Goal: Task Accomplishment & Management: Use online tool/utility

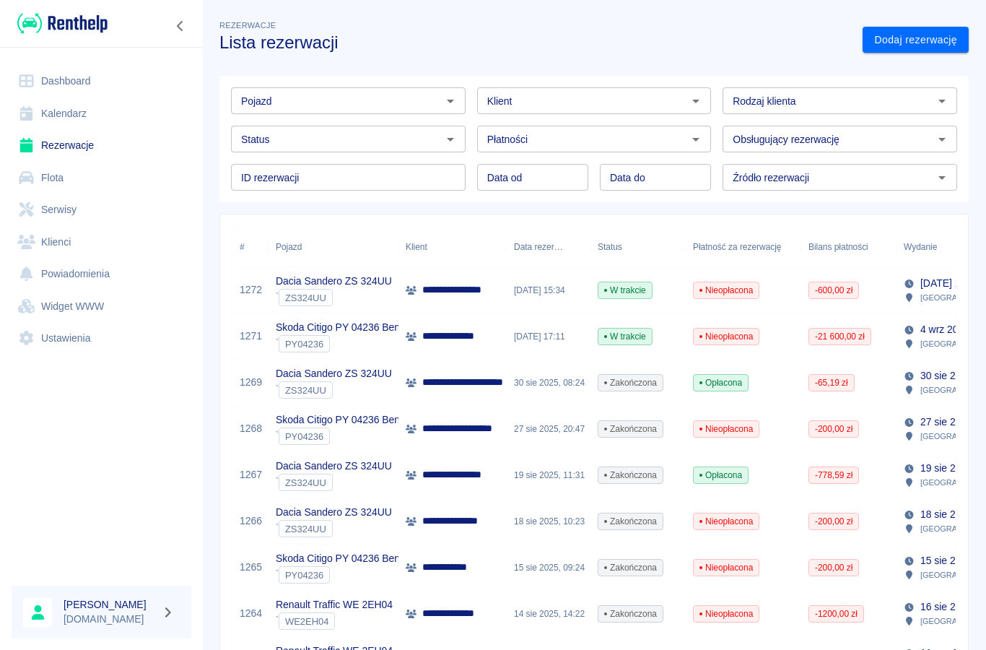
click at [446, 108] on icon "Otwórz" at bounding box center [450, 100] width 17 height 17
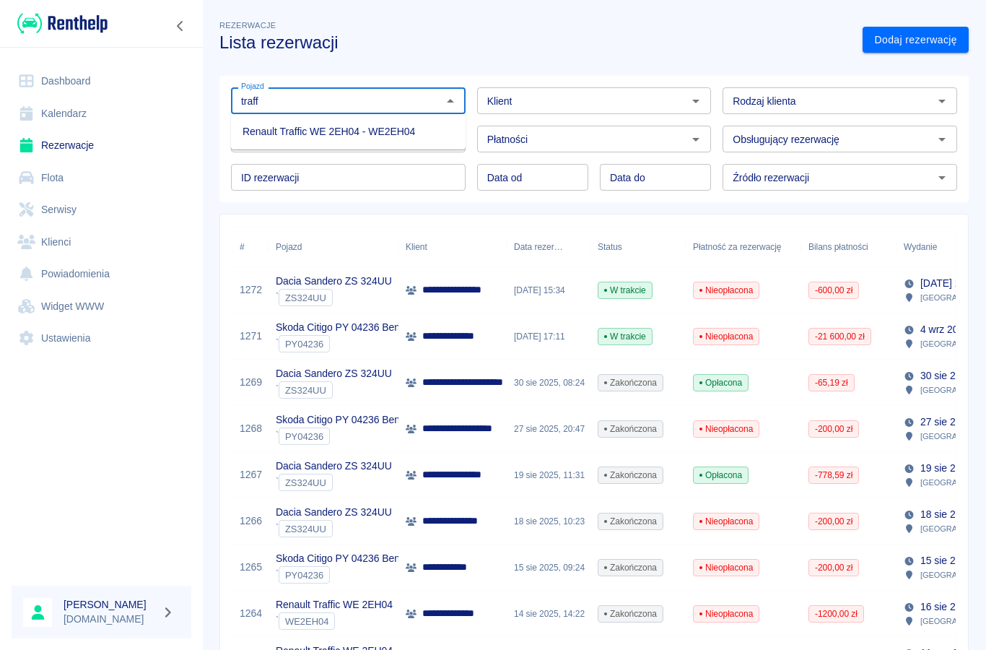
click at [289, 134] on li "Renault Traffic WE 2EH04 - WE2EH04" at bounding box center [348, 132] width 235 height 24
type input "Renault Traffic WE 2EH04 - WE2EH04"
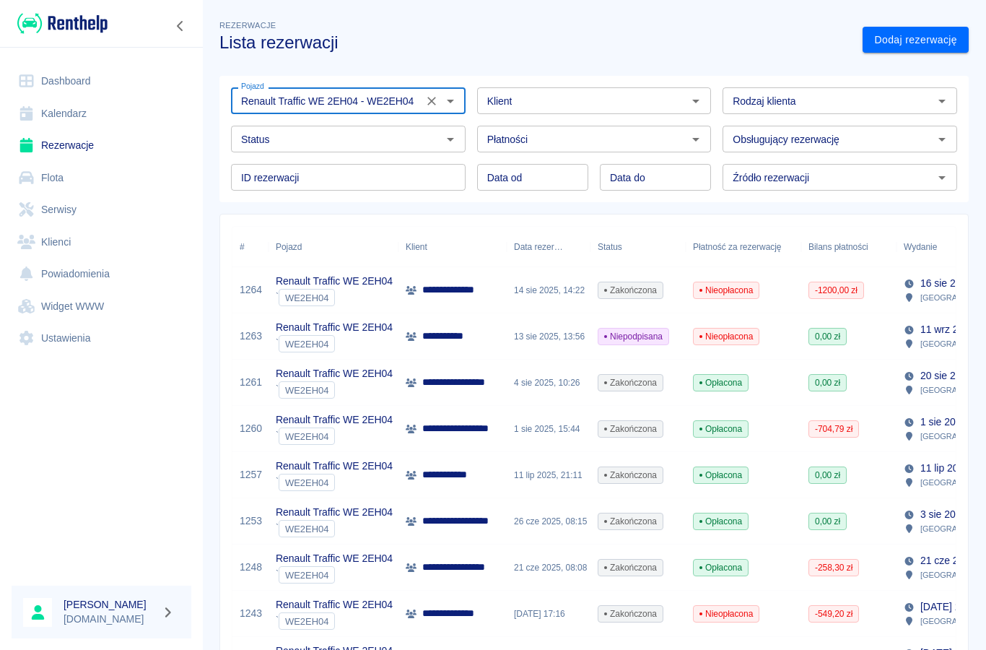
click at [65, 143] on link "Rezerwacje" at bounding box center [102, 145] width 180 height 32
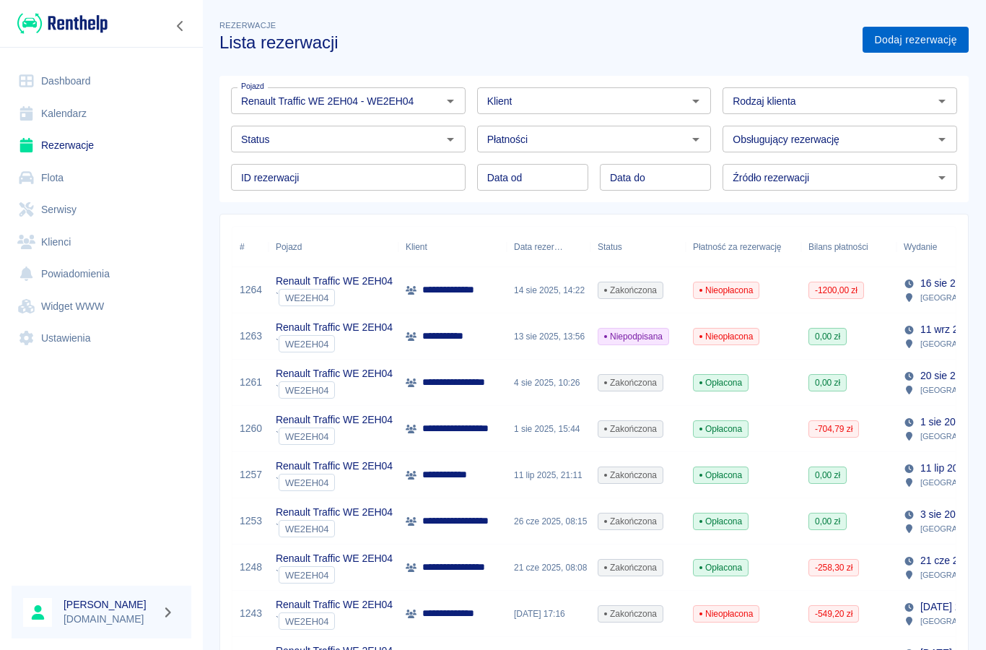
click at [907, 40] on link "Dodaj rezerwację" at bounding box center [915, 40] width 106 height 27
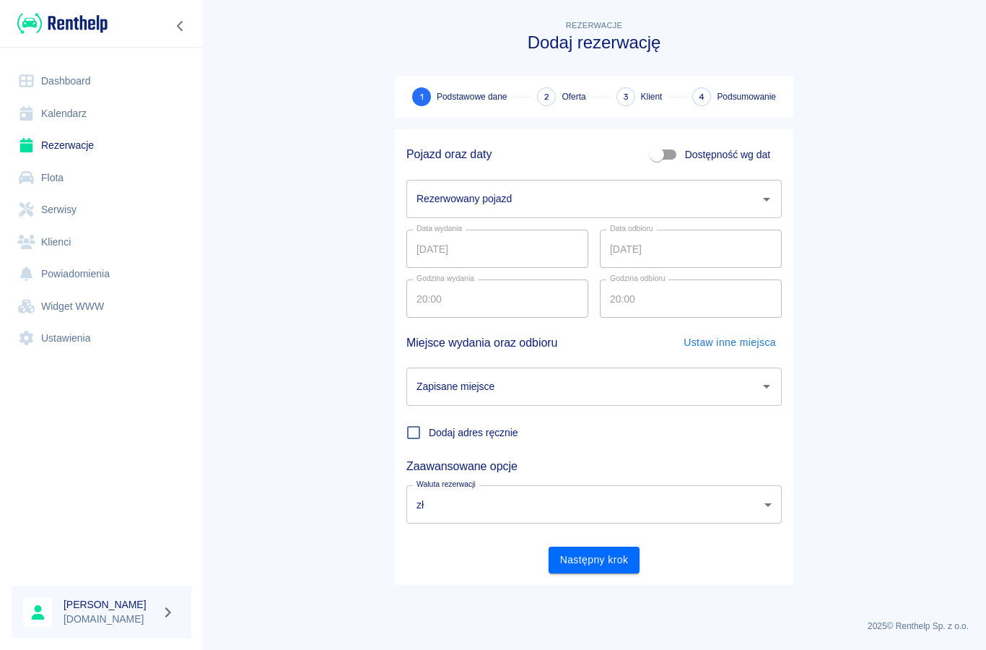
click at [436, 207] on input "Rezerwowany pojazd" at bounding box center [583, 198] width 341 height 25
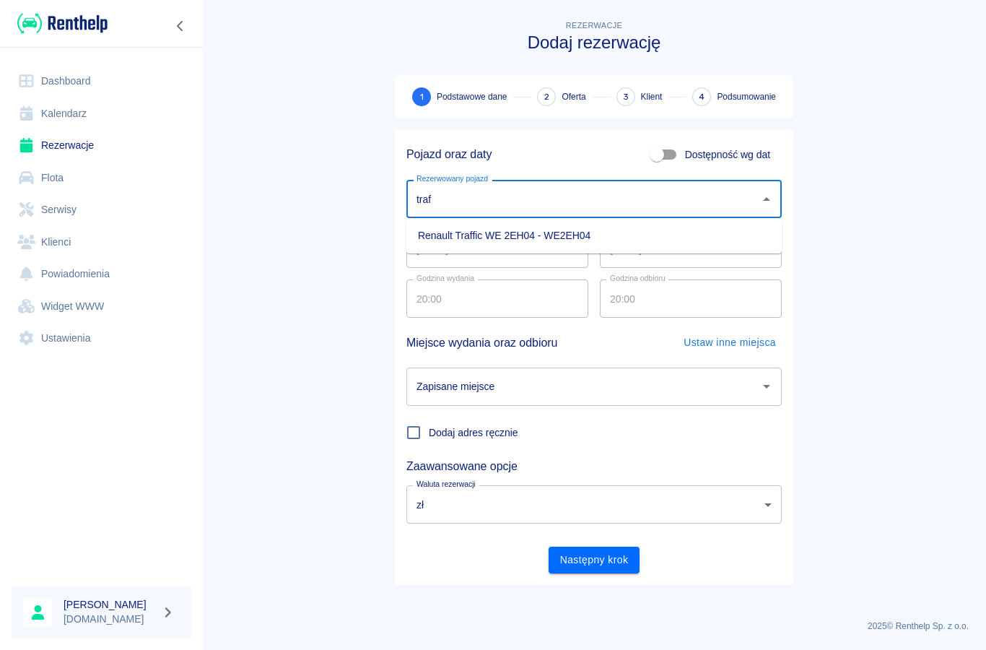
click at [440, 237] on li "Renault Traffic WE 2EH04 - WE2EH04" at bounding box center [593, 236] width 375 height 24
type input "Renault Traffic WE 2EH04 - WE2EH04"
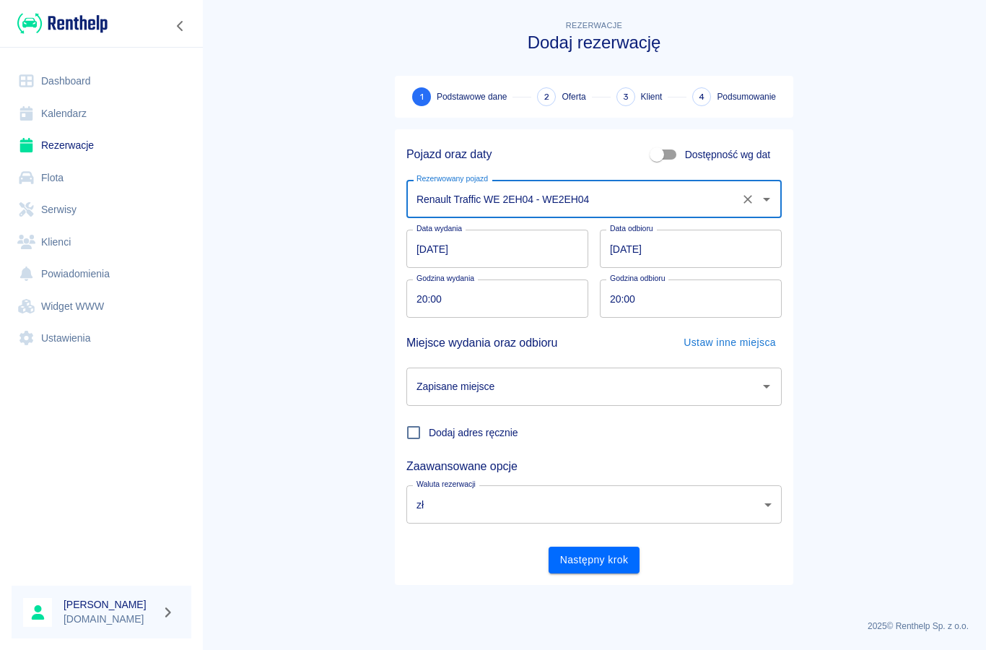
click at [429, 253] on input "[DATE]" at bounding box center [497, 249] width 182 height 38
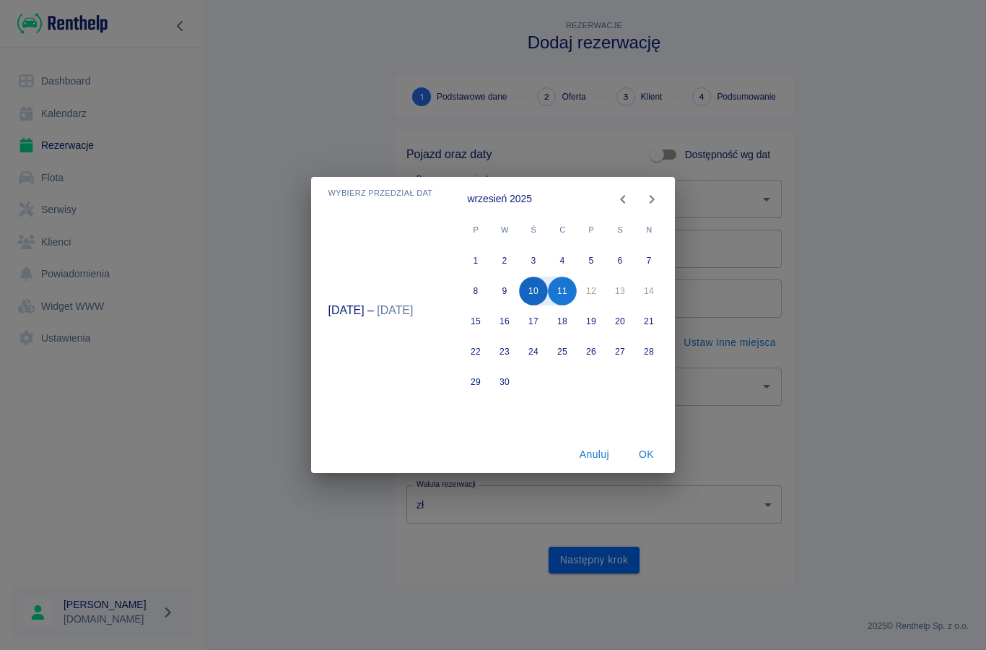
click at [533, 292] on button "10" at bounding box center [534, 290] width 29 height 29
click at [474, 323] on button "15" at bounding box center [476, 321] width 29 height 29
type input "[DATE]"
click at [640, 455] on button "OK" at bounding box center [646, 454] width 46 height 27
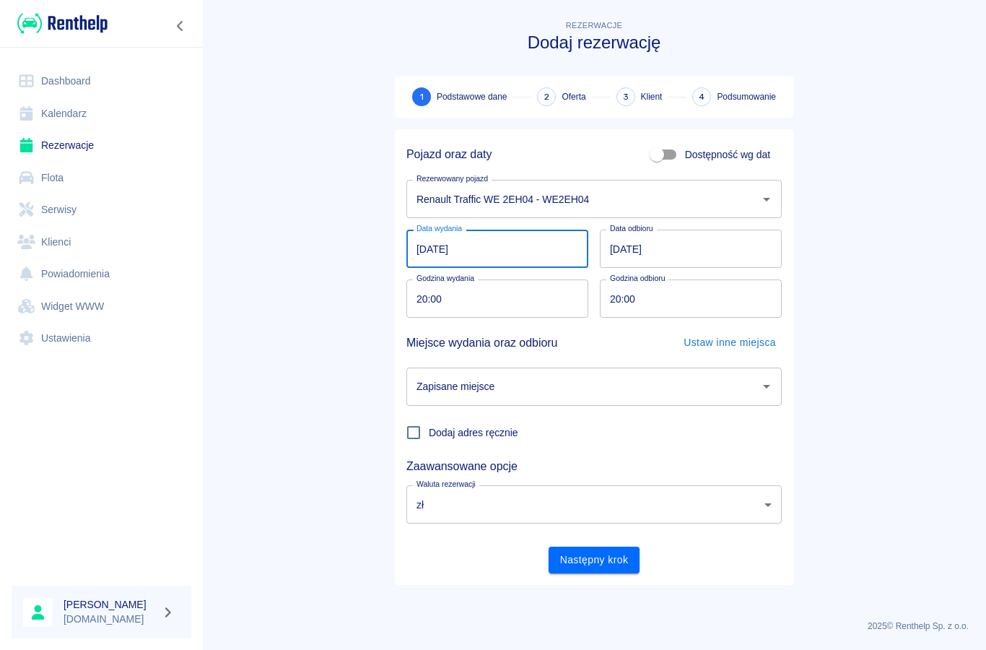
click at [424, 302] on input "20:00" at bounding box center [492, 298] width 172 height 38
type input "19:30"
click at [434, 383] on div "Zapisane miejsce Zapisane miejsce" at bounding box center [593, 386] width 375 height 38
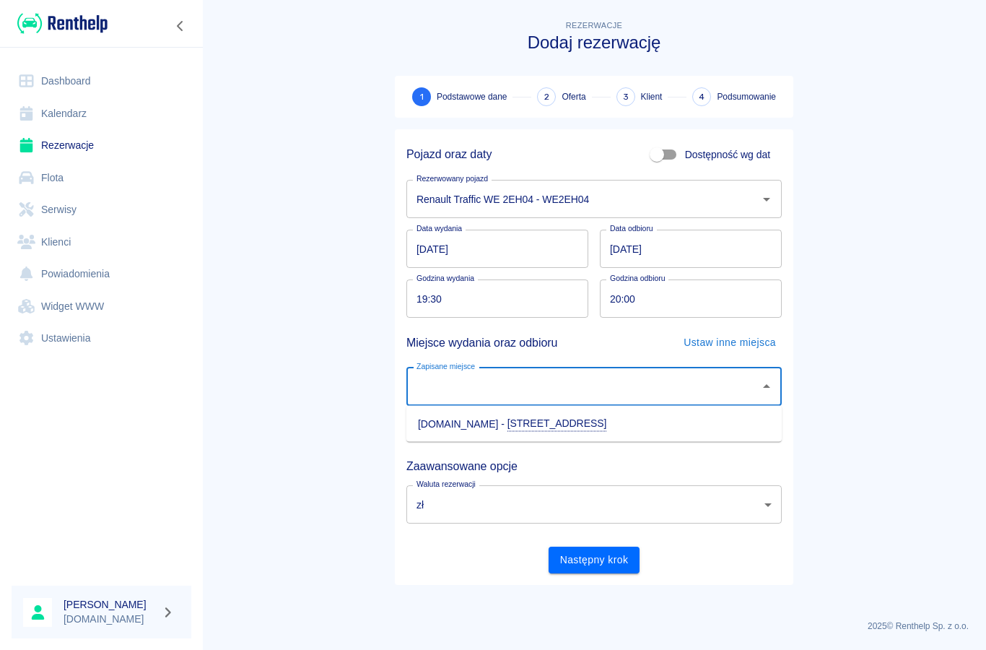
click at [425, 420] on li "[DOMAIN_NAME] - [STREET_ADDRESS]" at bounding box center [593, 423] width 375 height 25
type input "[DOMAIN_NAME] - [STREET_ADDRESS]"
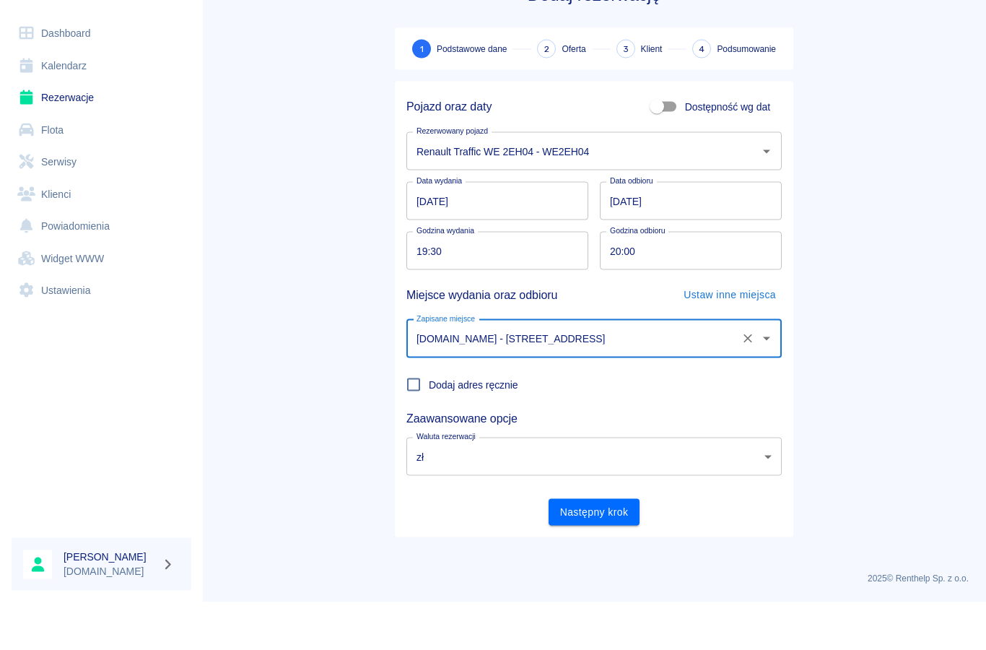
click at [79, 129] on link "Rezerwacje" at bounding box center [102, 145] width 180 height 32
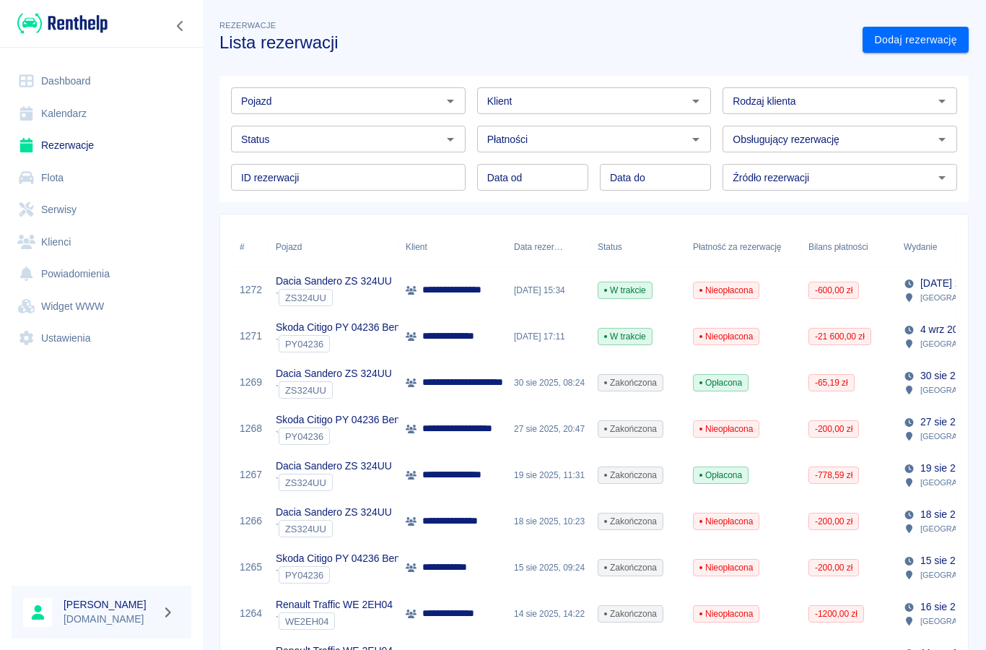
click at [751, 104] on div "Rodzaj klienta Rodzaj klienta" at bounding box center [839, 100] width 235 height 27
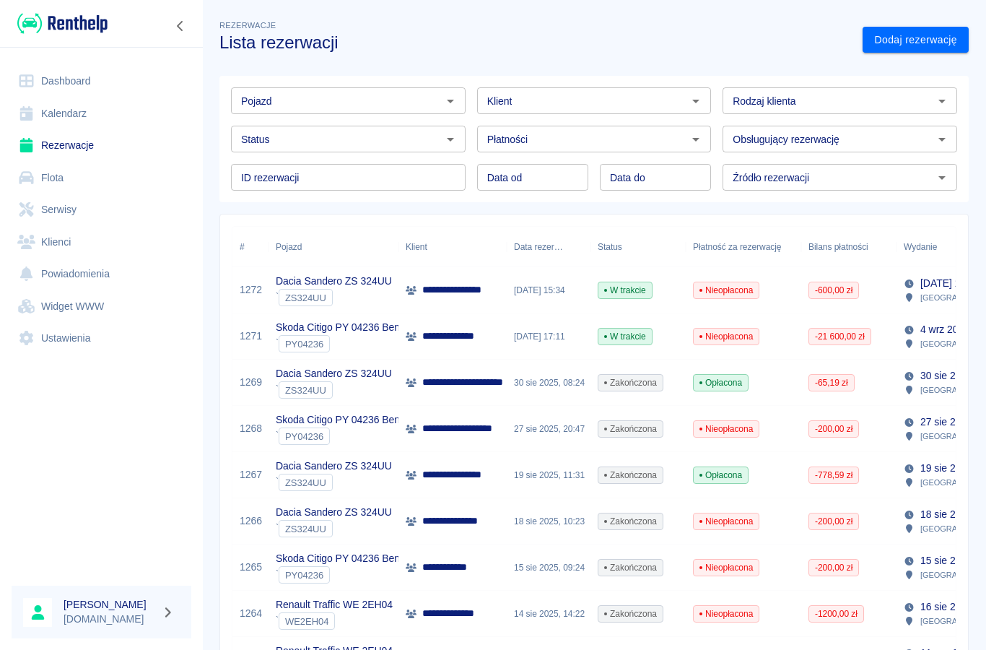
click at [279, 137] on input "Status" at bounding box center [336, 139] width 202 height 18
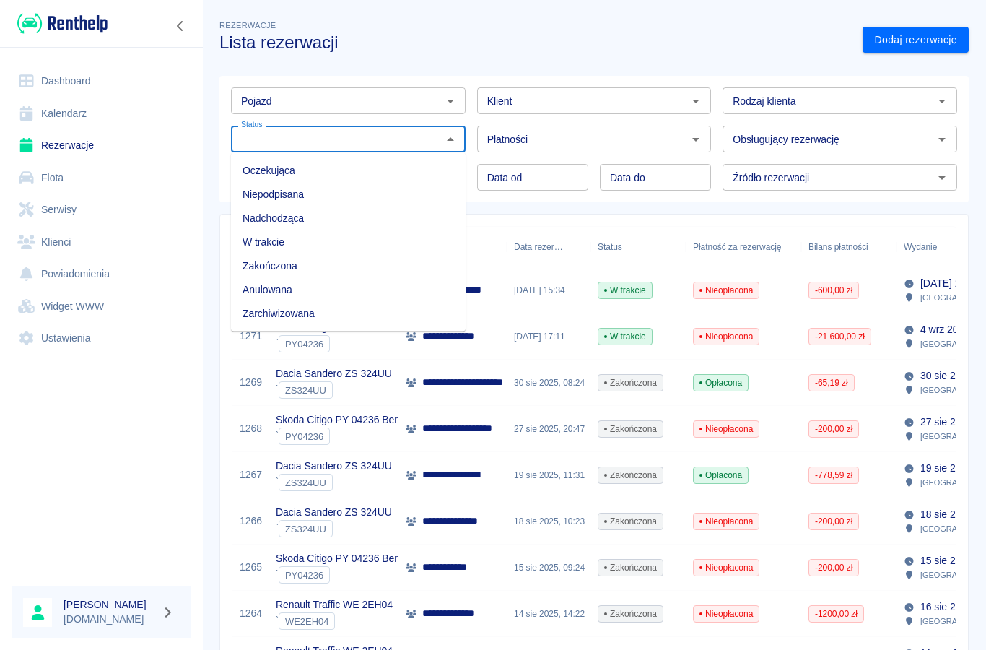
click at [255, 192] on li "Niepodpisana" at bounding box center [348, 195] width 235 height 24
type input "Niepodpisana"
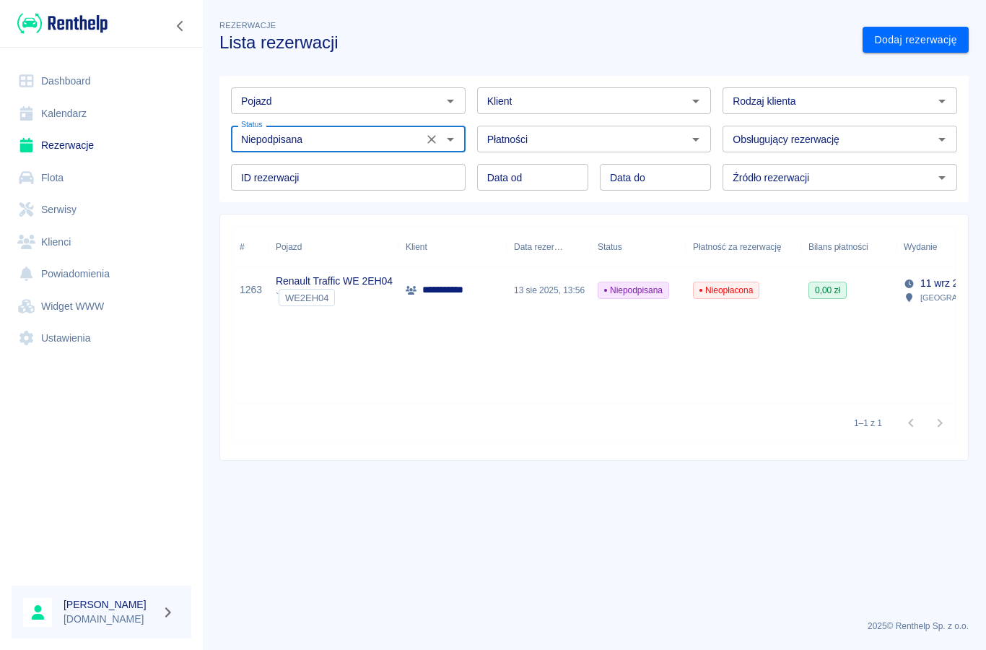
click at [435, 294] on p "**********" at bounding box center [453, 289] width 63 height 15
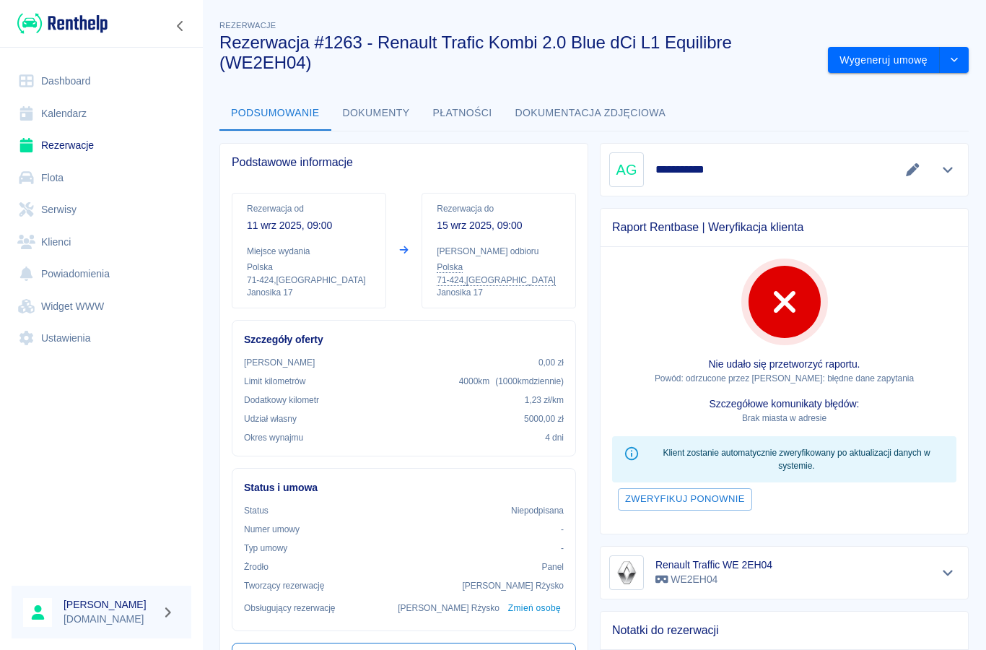
click at [43, 242] on link "Klienci" at bounding box center [102, 242] width 180 height 32
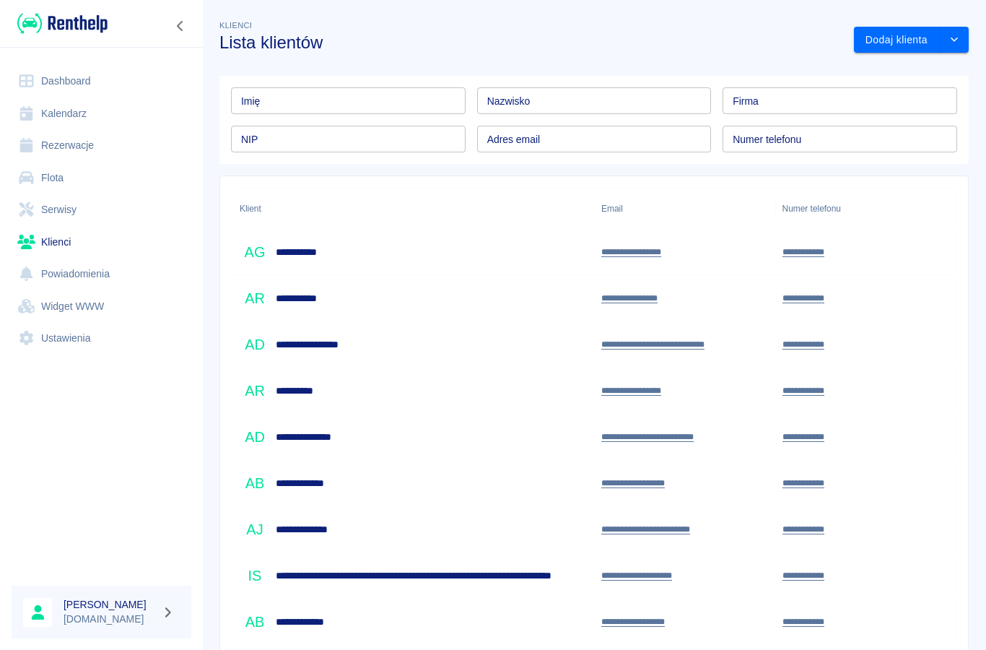
click at [302, 250] on h6 "**********" at bounding box center [307, 252] width 63 height 14
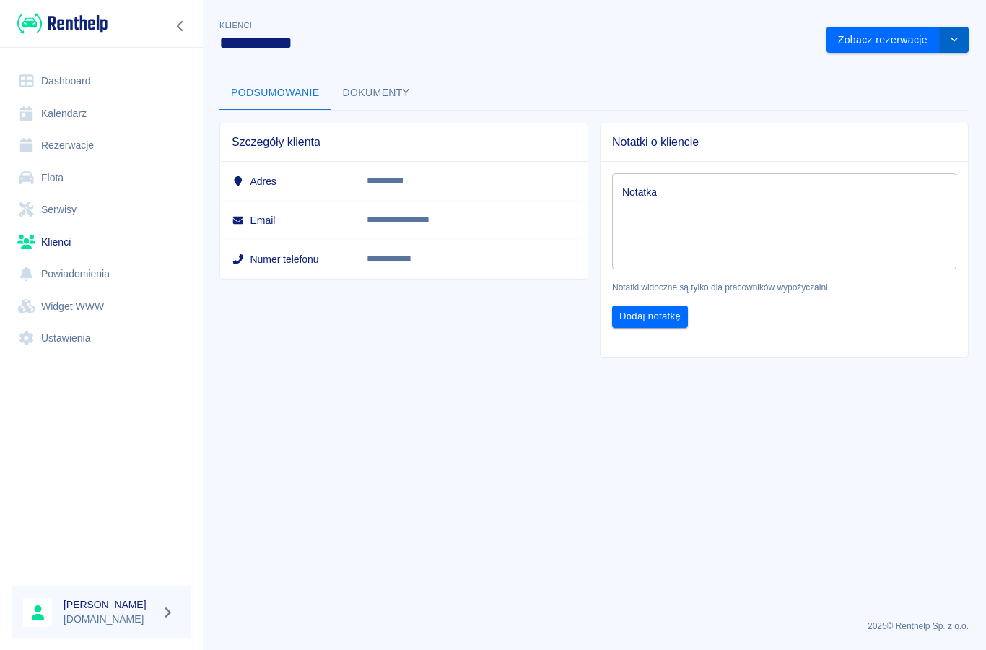
click at [948, 38] on icon "drop-down" at bounding box center [954, 39] width 12 height 9
click at [862, 70] on li "Edytuj klienta" at bounding box center [897, 70] width 130 height 24
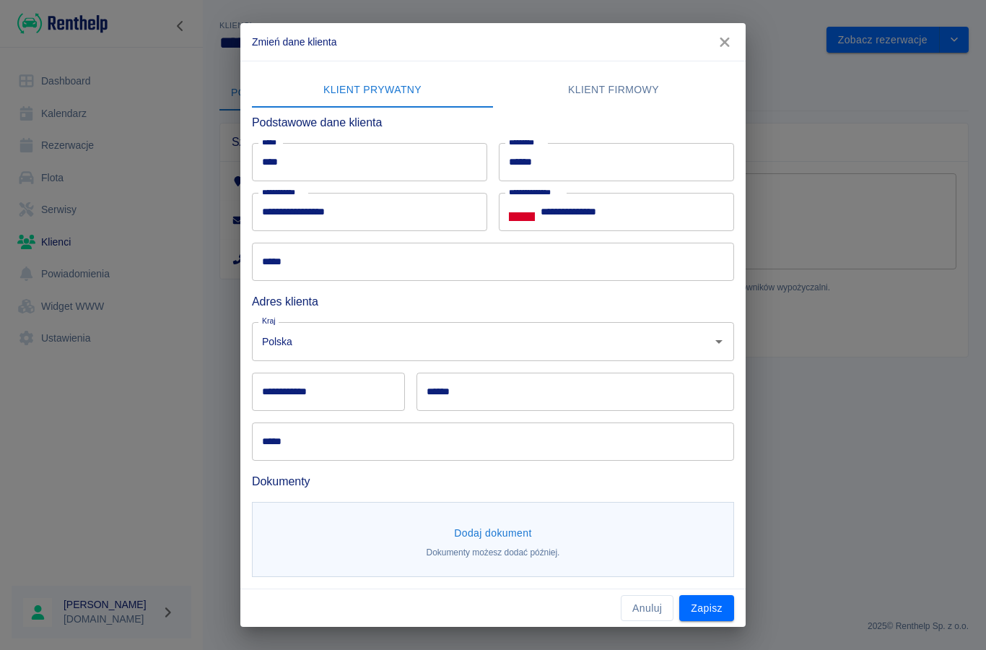
click at [297, 271] on input "*****" at bounding box center [493, 262] width 482 height 38
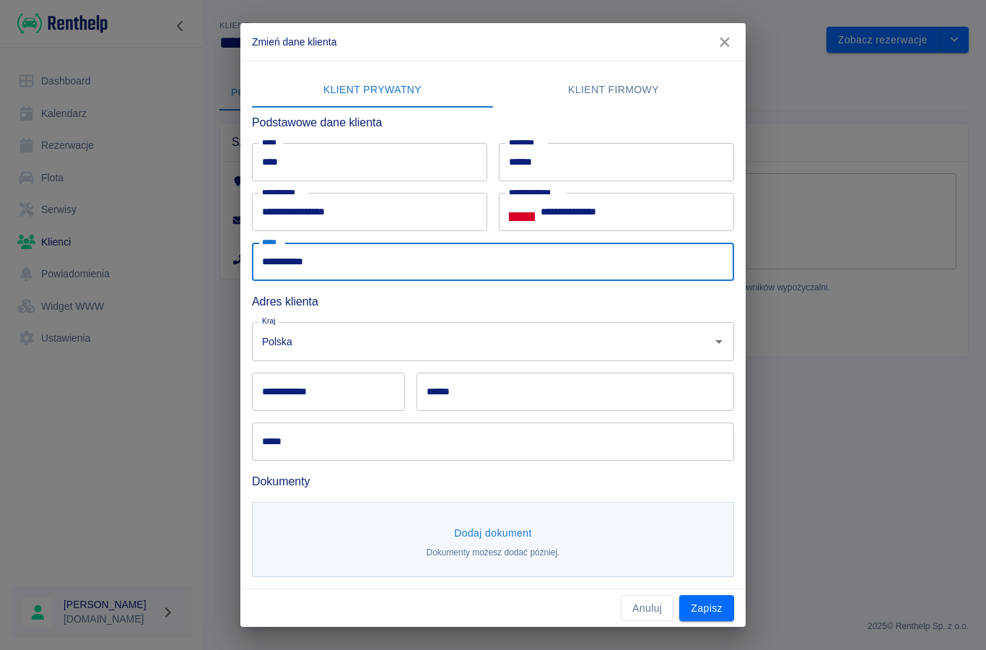
type input "**********"
click at [280, 393] on div "**********" at bounding box center [328, 391] width 153 height 38
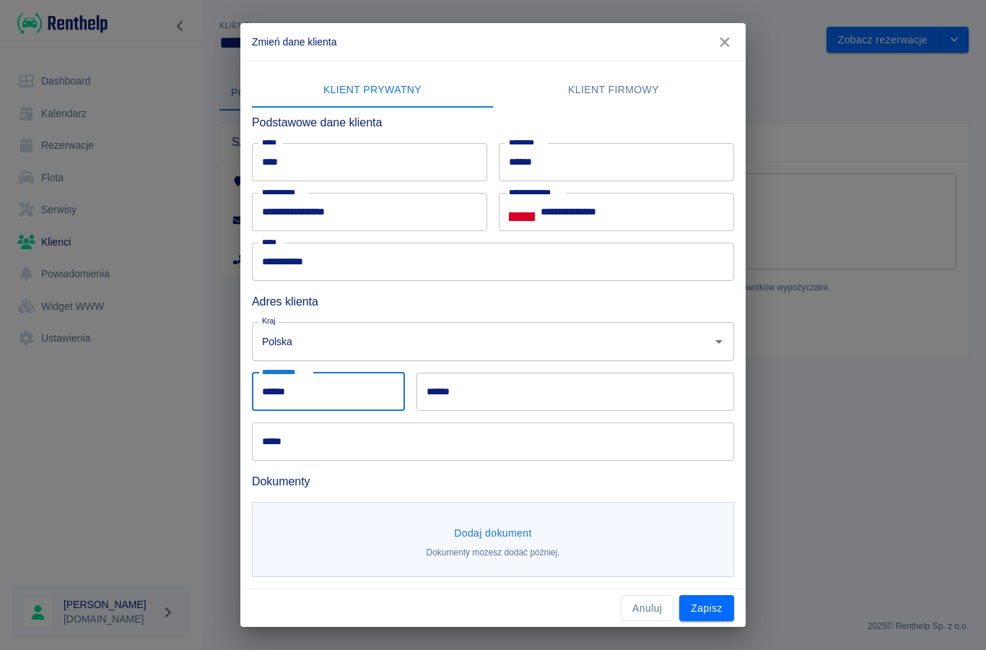
type input "******"
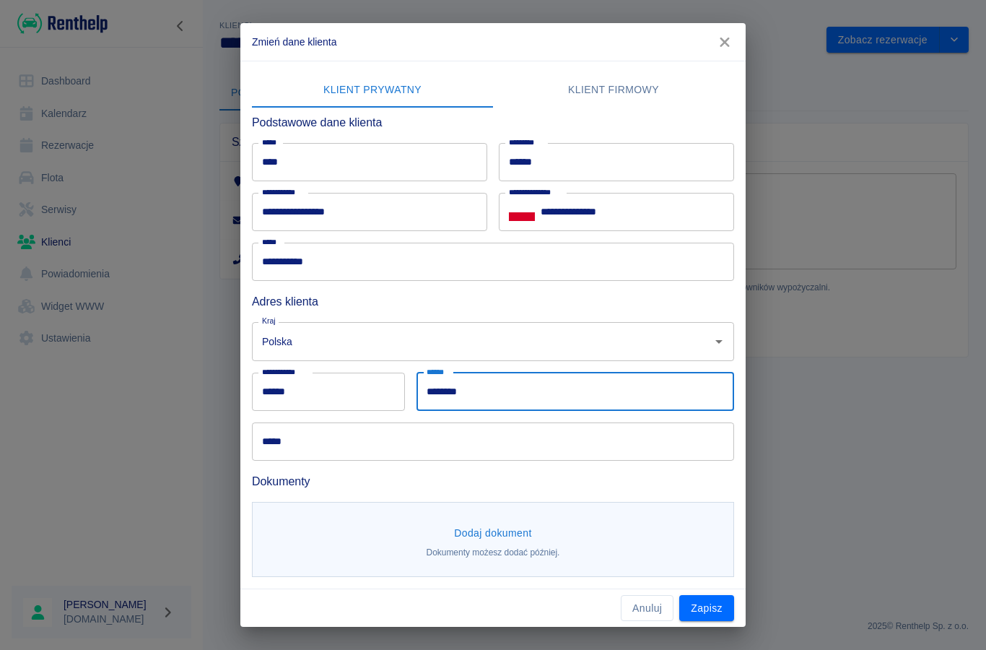
type input "********"
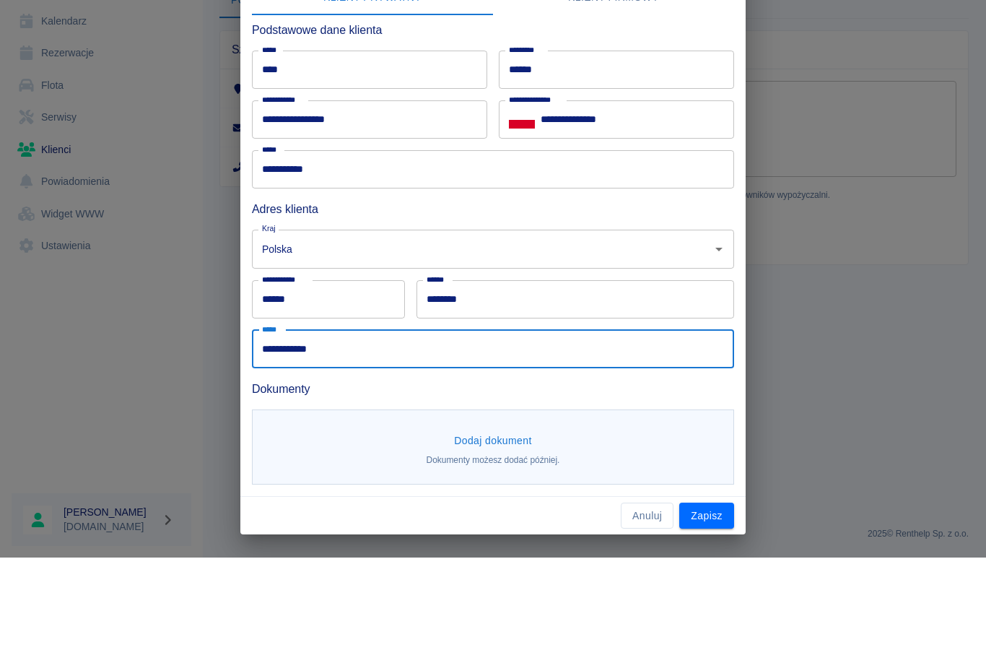
type input "**********"
click at [479, 520] on button "Dodaj dokument" at bounding box center [492, 533] width 89 height 27
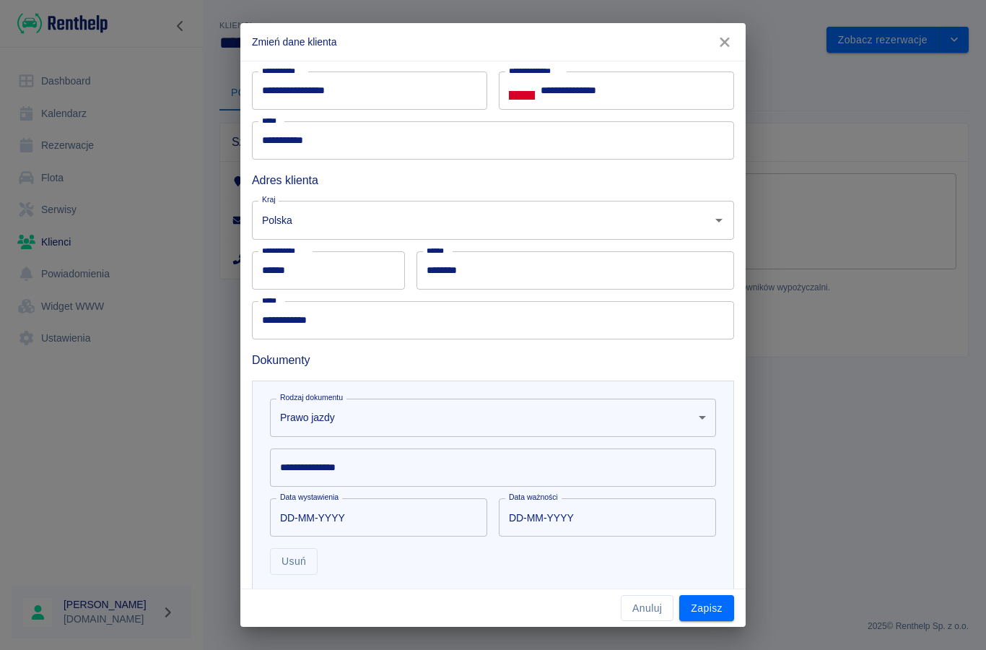
scroll to position [122, 0]
click at [307, 471] on div "**********" at bounding box center [493, 466] width 446 height 38
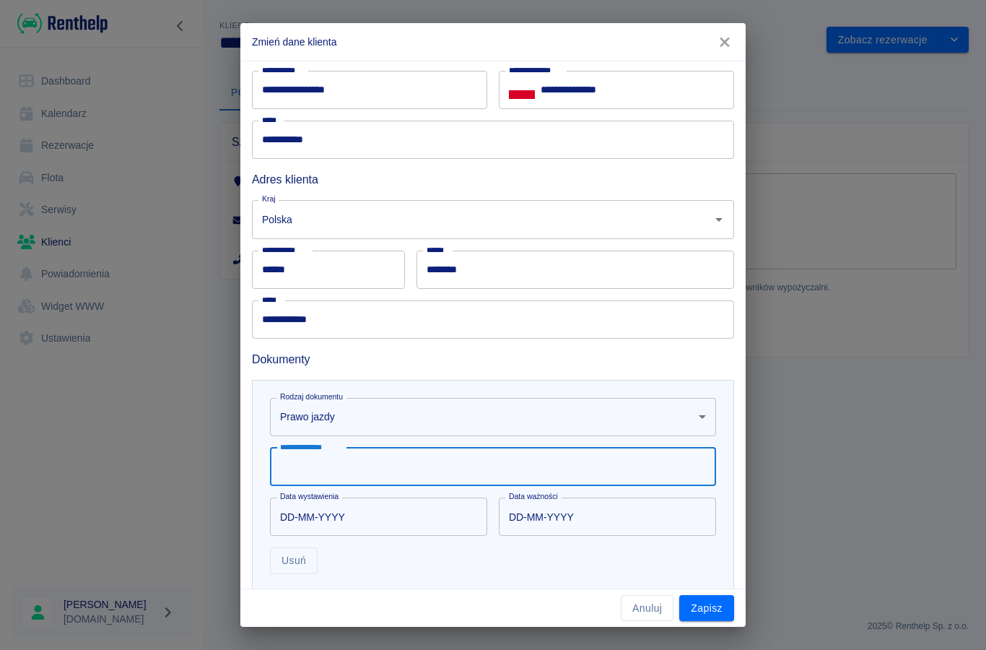
click at [301, 429] on body "**********" at bounding box center [493, 325] width 986 height 650
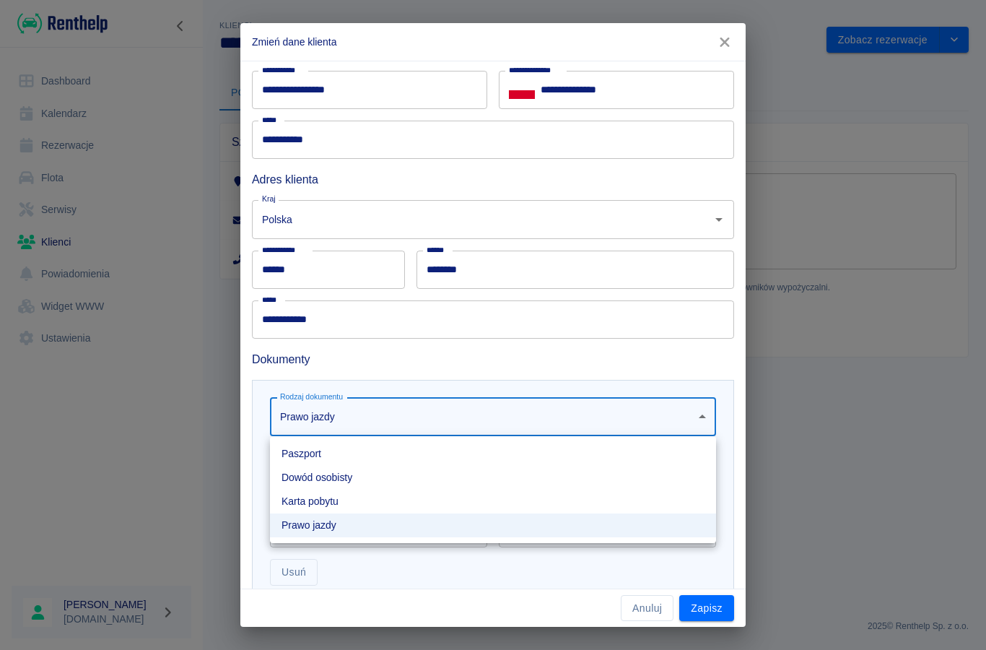
click at [296, 480] on li "Dowód osobisty" at bounding box center [493, 478] width 446 height 24
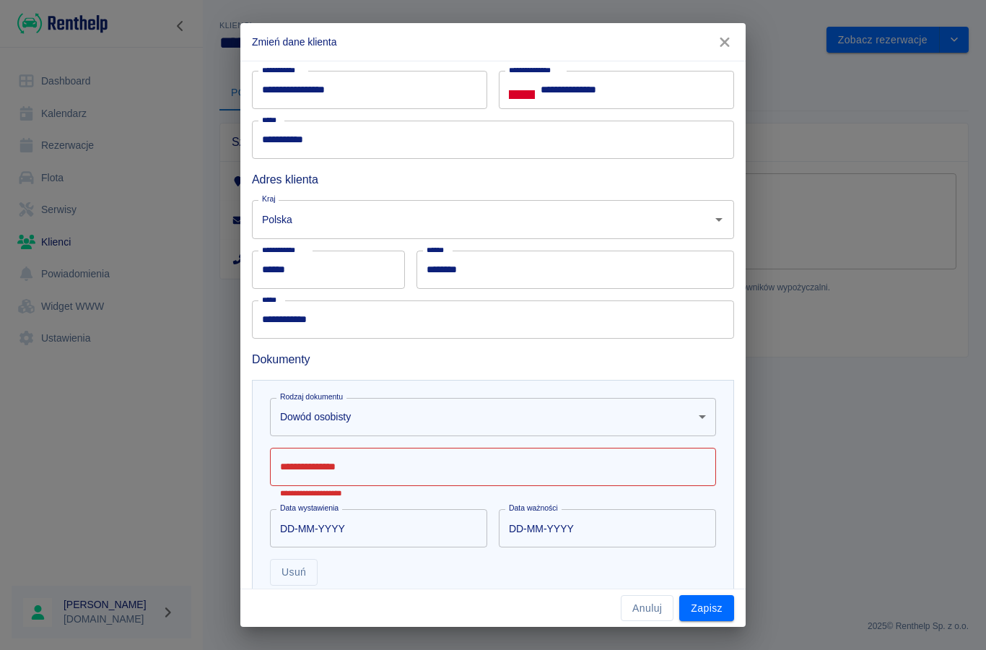
click at [302, 459] on div "**********" at bounding box center [493, 472] width 446 height 50
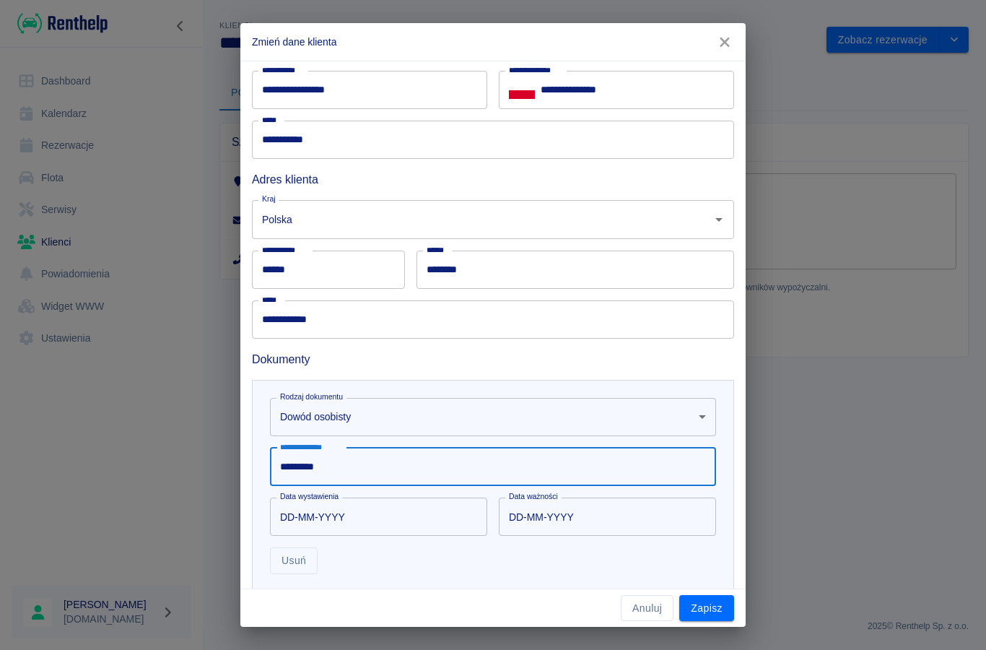
type input "*********"
click at [304, 518] on input "DD-MM-YYYY" at bounding box center [373, 516] width 207 height 38
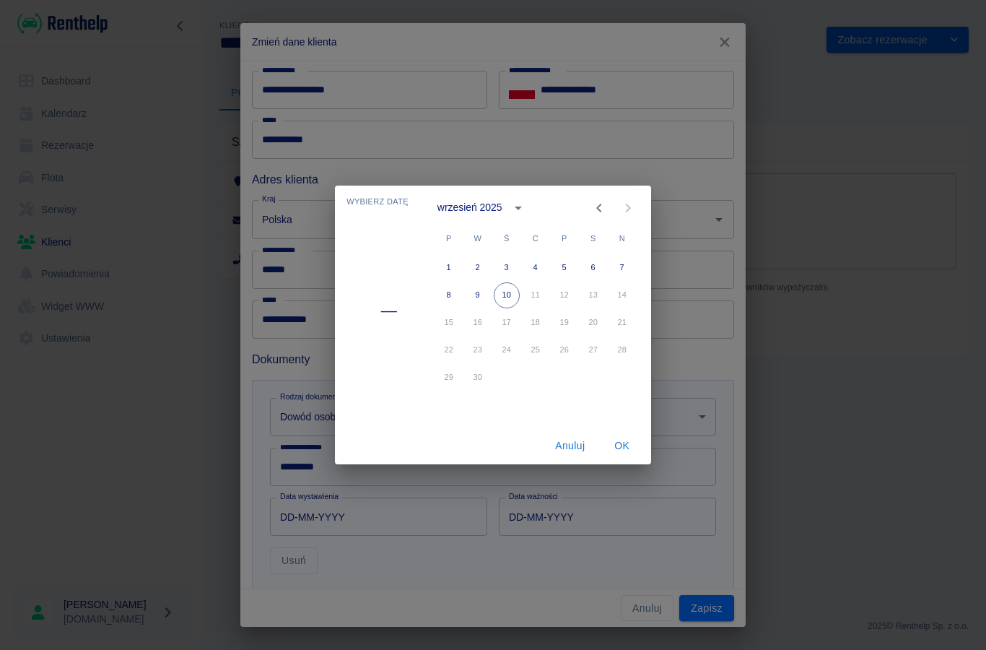
click at [517, 212] on icon "calendar view is open, switch to year view" at bounding box center [518, 207] width 17 height 17
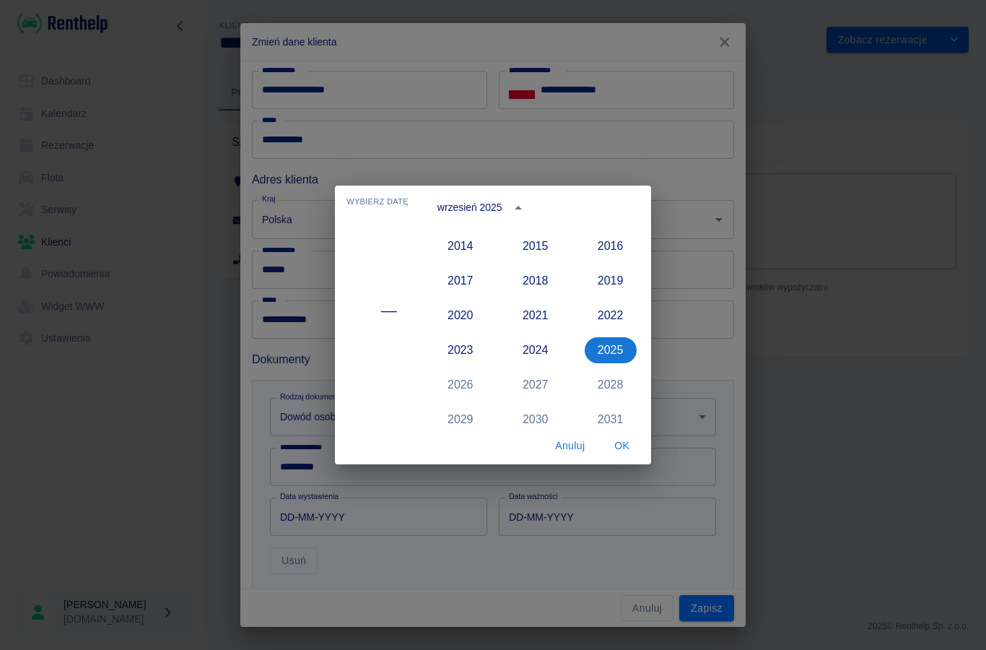
scroll to position [1311, 0]
click at [611, 250] on button "2016" at bounding box center [611, 247] width 52 height 26
type input "[DATE]"
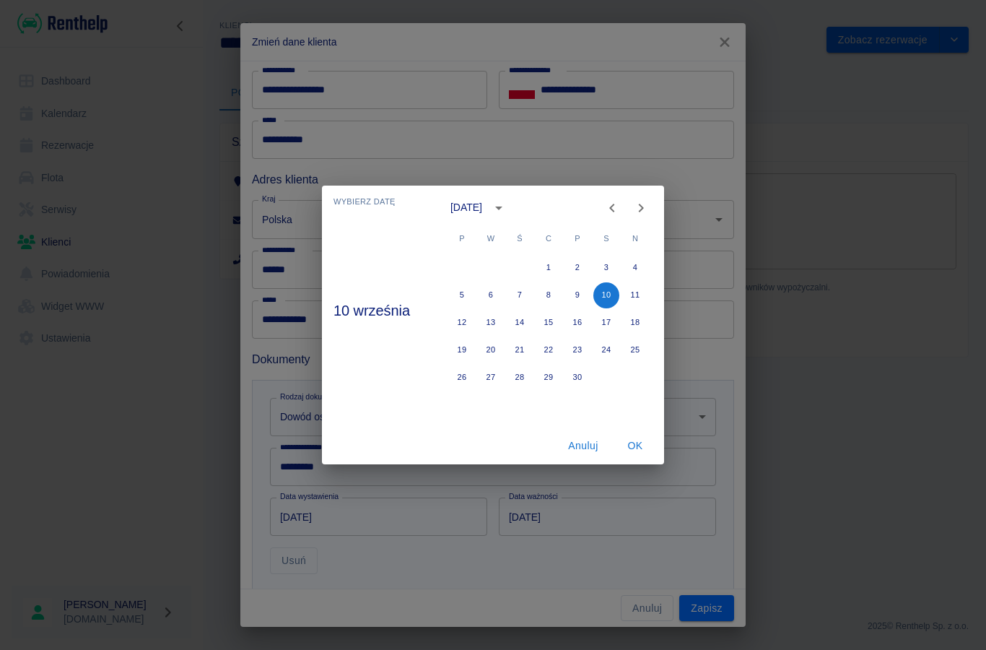
click at [639, 201] on icon "Next month" at bounding box center [640, 207] width 17 height 17
click at [638, 210] on icon "Next month" at bounding box center [640, 207] width 17 height 17
click at [637, 209] on icon "Next month" at bounding box center [640, 207] width 17 height 17
click at [488, 328] on button "13" at bounding box center [491, 323] width 26 height 26
type input "[DATE]"
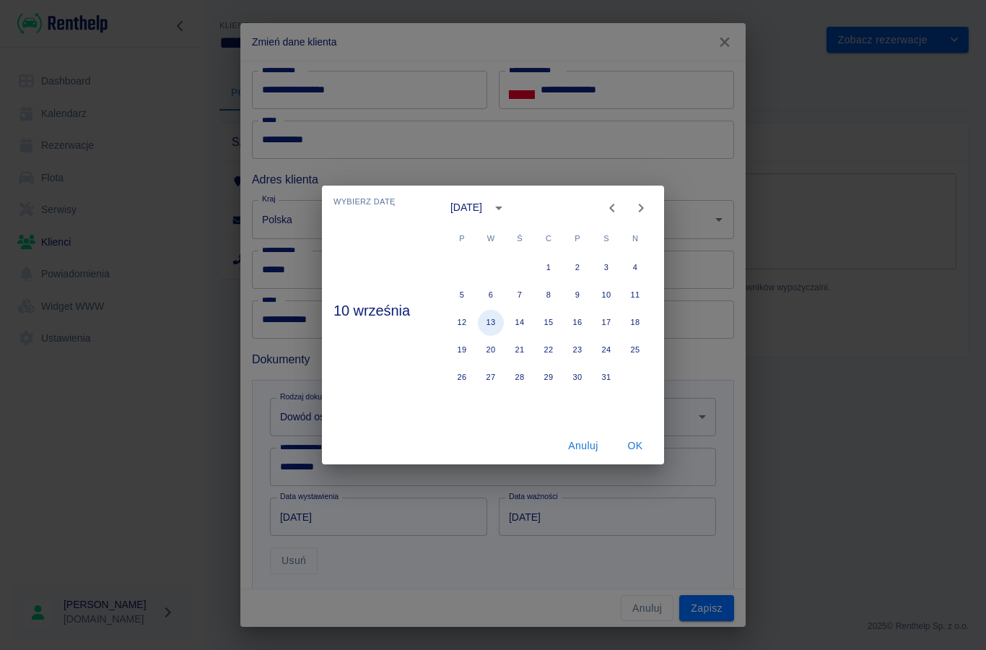
type input "[DATE]"
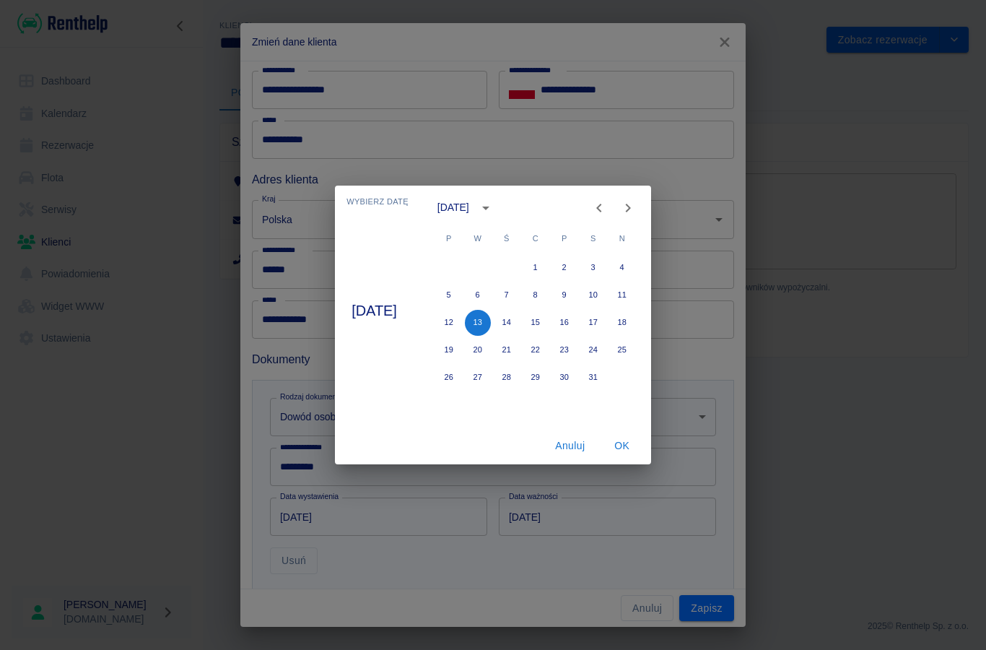
click at [626, 450] on button "OK" at bounding box center [622, 445] width 46 height 27
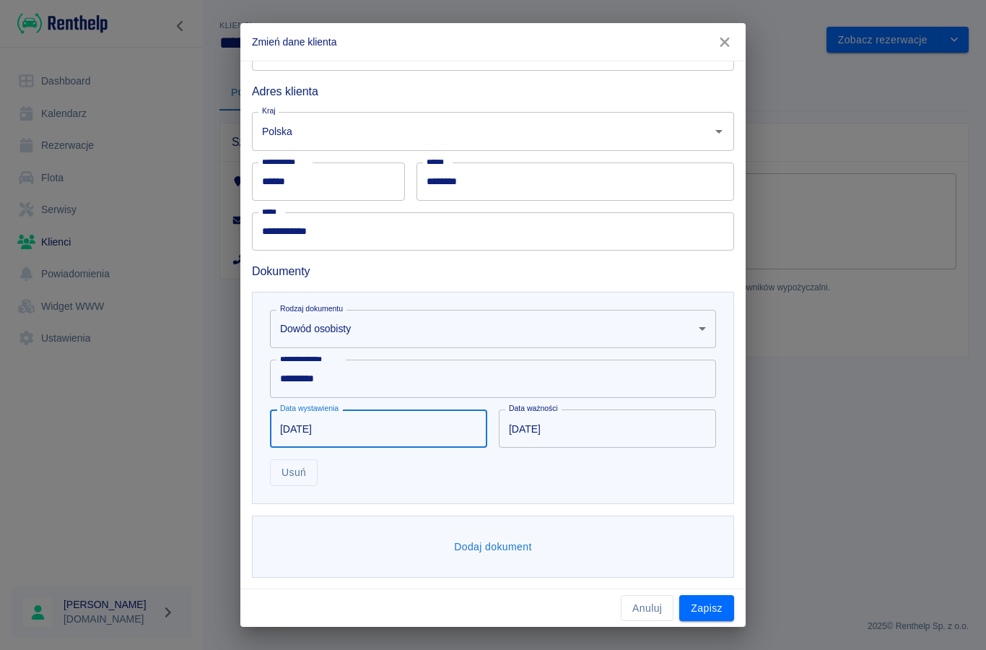
click at [473, 546] on button "Dodaj dokument" at bounding box center [492, 546] width 89 height 27
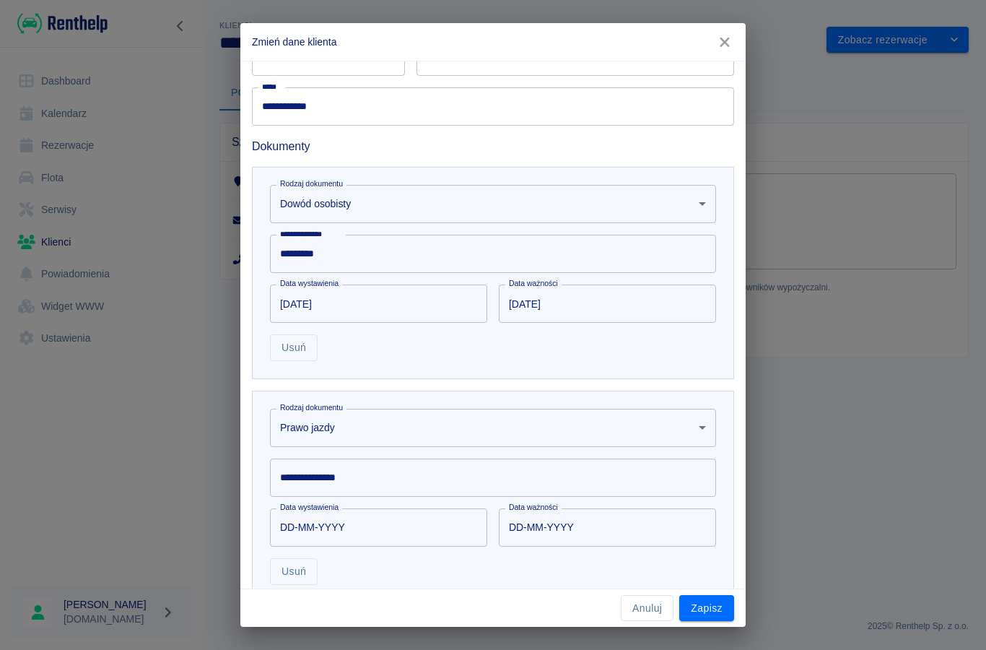
scroll to position [336, 0]
click at [307, 478] on div "**********" at bounding box center [493, 476] width 446 height 38
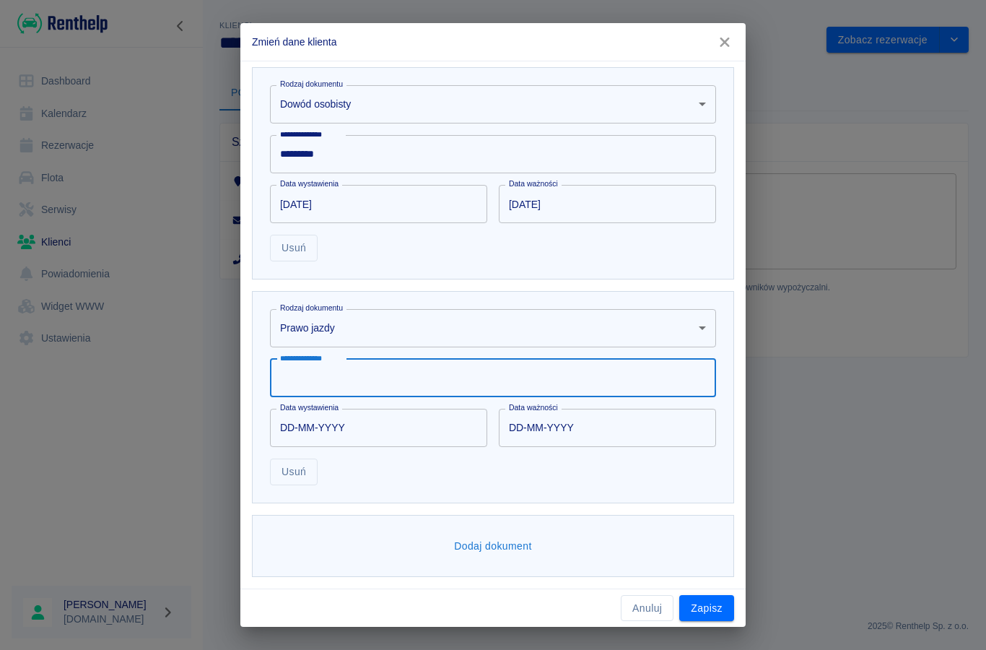
scroll to position [434, 0]
type input "**********"
click at [336, 430] on input "DD-MM-YYYY" at bounding box center [373, 428] width 207 height 38
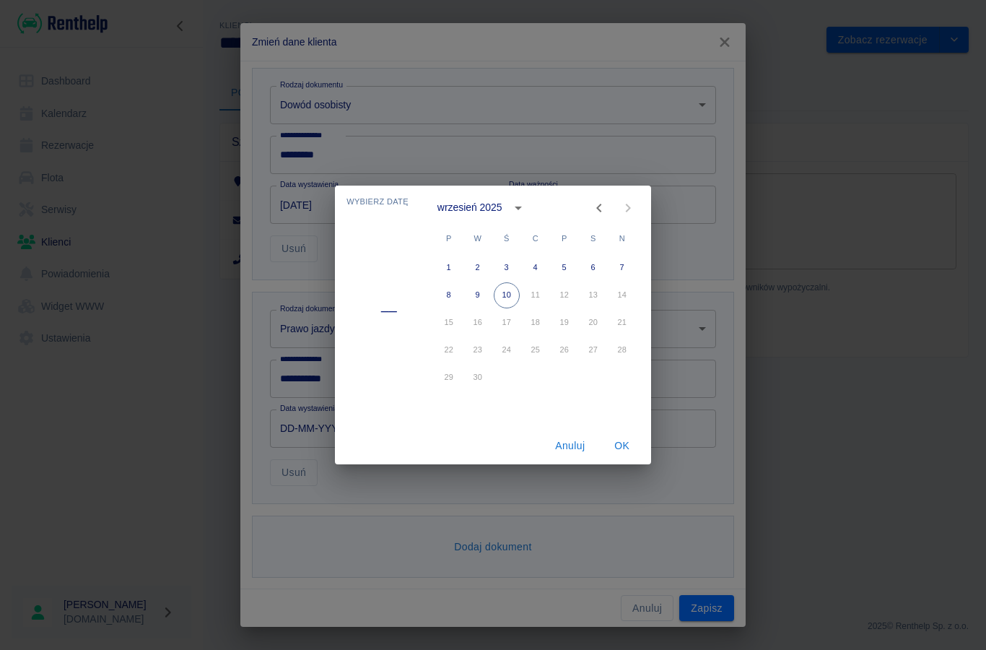
click at [510, 209] on icon "calendar view is open, switch to year view" at bounding box center [518, 207] width 17 height 17
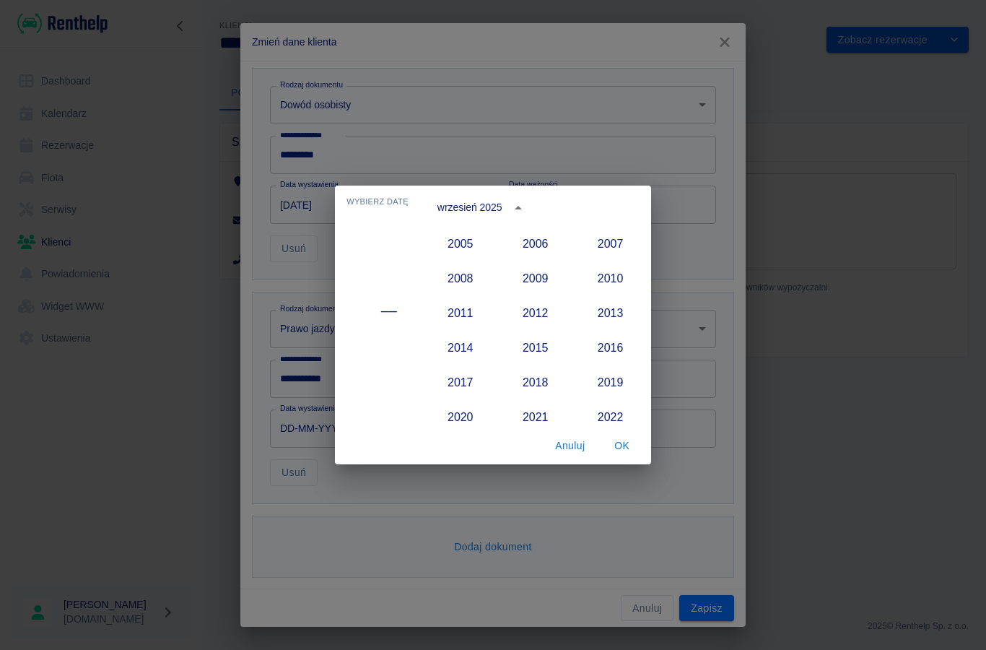
scroll to position [1204, 0]
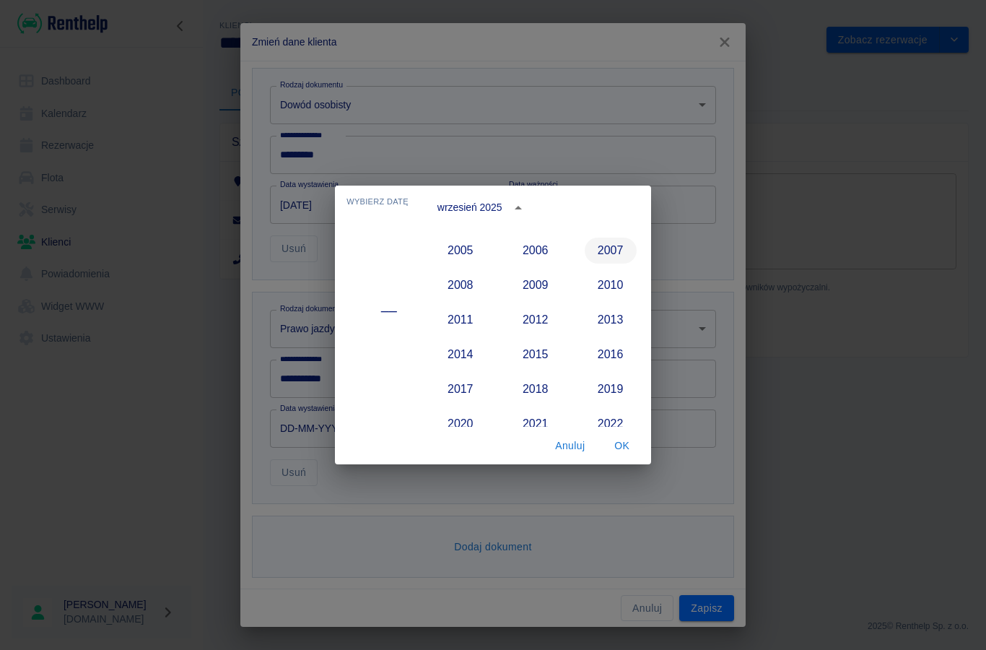
click at [603, 258] on button "2007" at bounding box center [611, 250] width 52 height 26
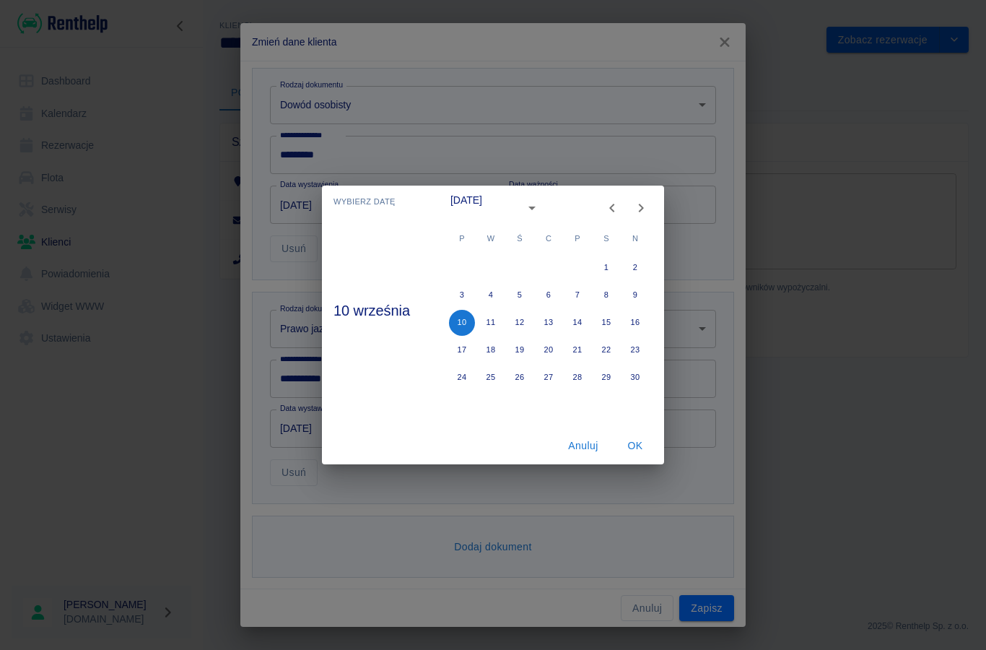
type input "[DATE]"
click at [611, 209] on icon "Previous month" at bounding box center [611, 208] width 5 height 9
click at [610, 211] on icon "Previous month" at bounding box center [611, 207] width 17 height 17
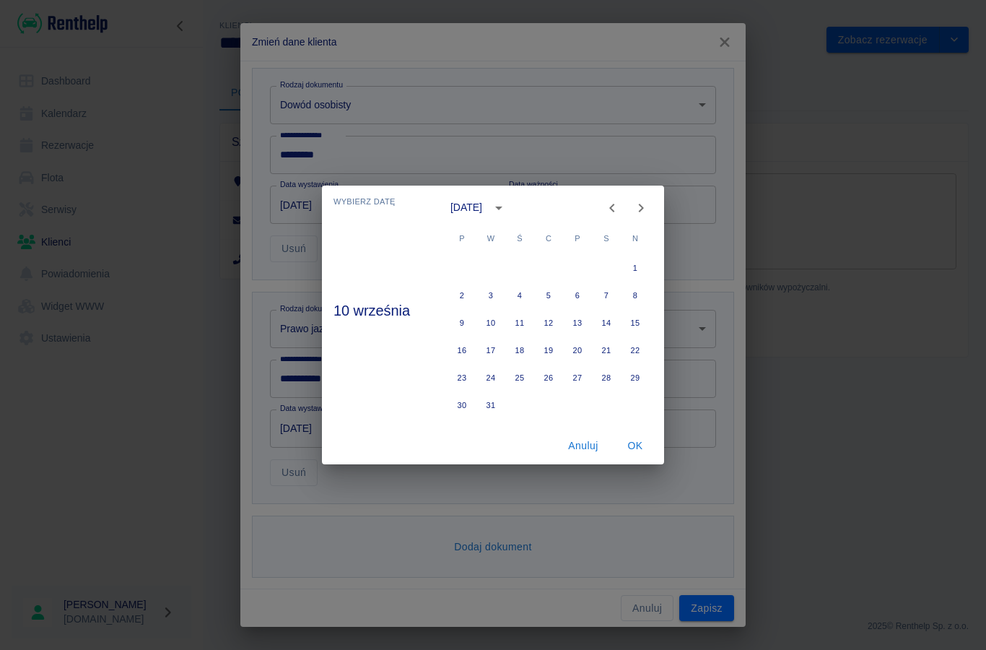
click at [610, 211] on icon "Previous month" at bounding box center [611, 207] width 17 height 17
click at [610, 208] on icon "Previous month" at bounding box center [611, 208] width 5 height 9
click at [611, 211] on icon "Previous month" at bounding box center [611, 207] width 17 height 17
click at [486, 349] on button "20" at bounding box center [491, 350] width 26 height 26
type input "[DATE]"
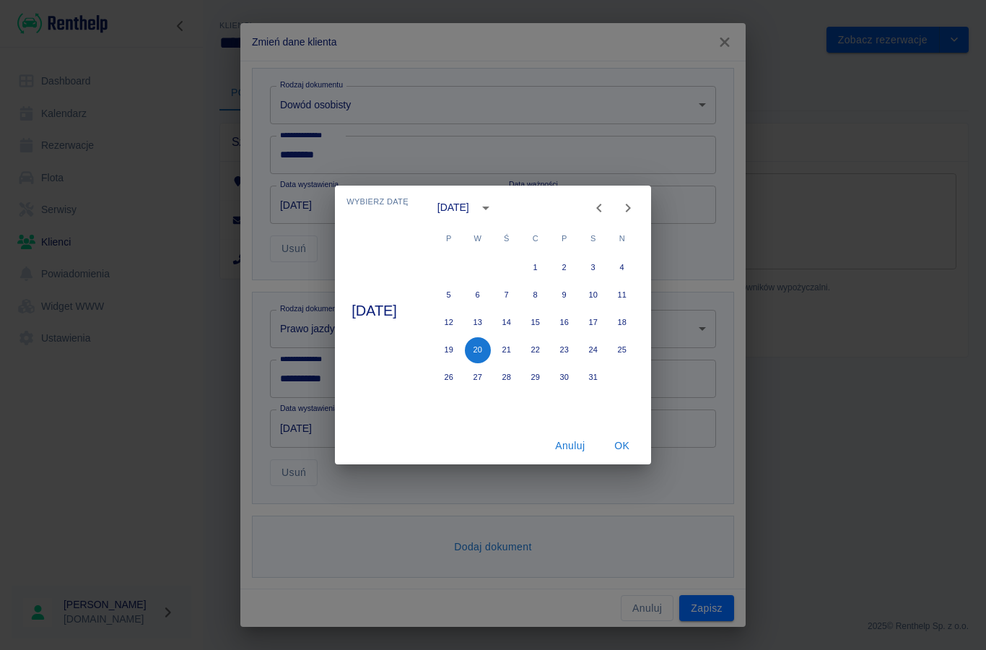
click at [622, 448] on button "OK" at bounding box center [622, 445] width 46 height 27
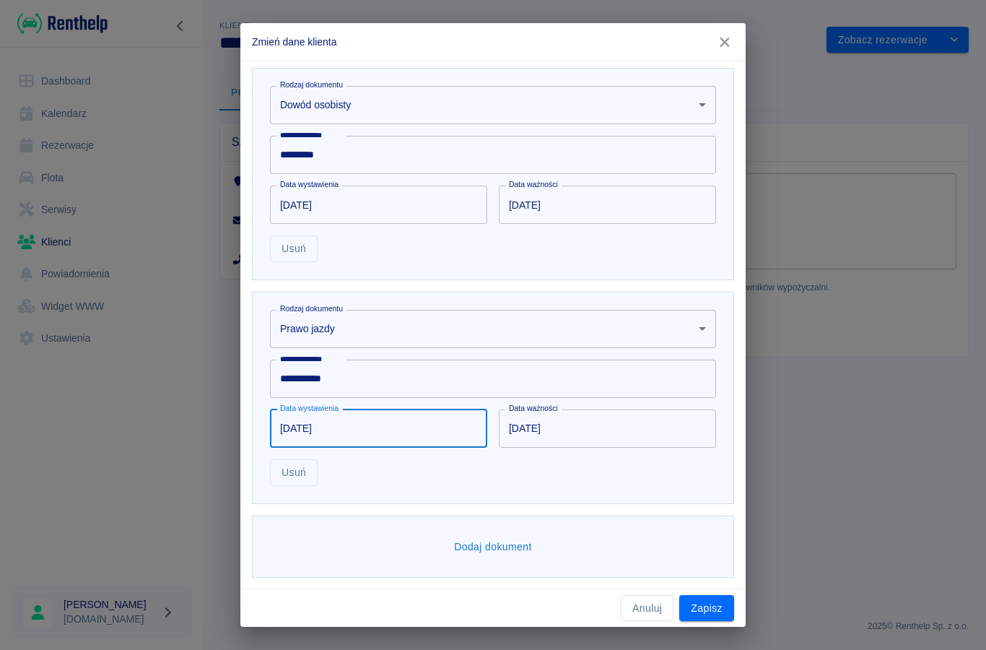
click at [538, 434] on input "[DATE]" at bounding box center [602, 428] width 207 height 38
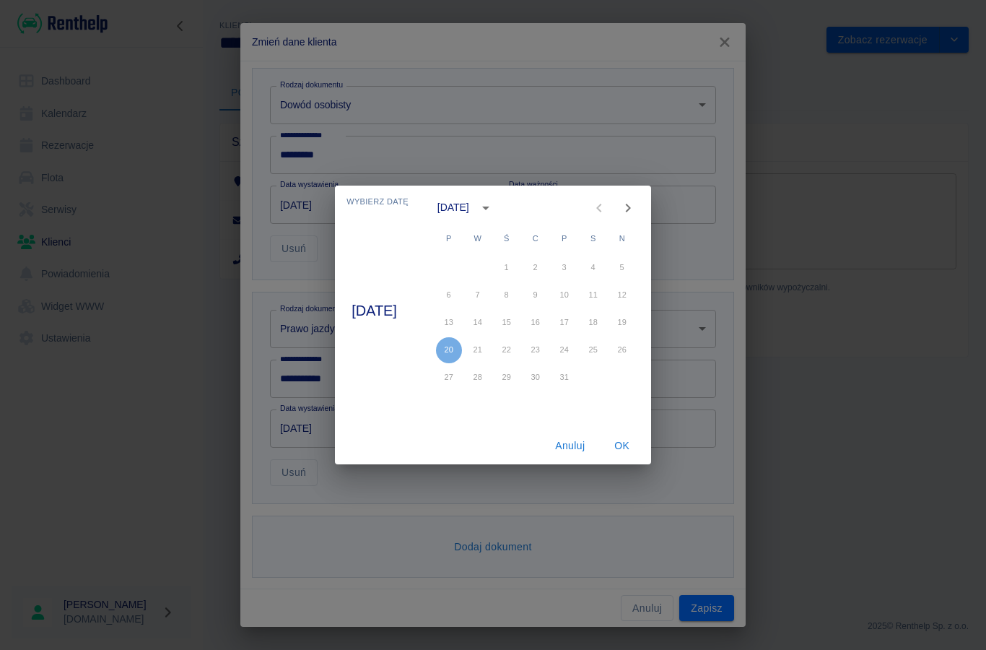
click at [494, 212] on icon "calendar view is open, switch to year view" at bounding box center [485, 207] width 17 height 17
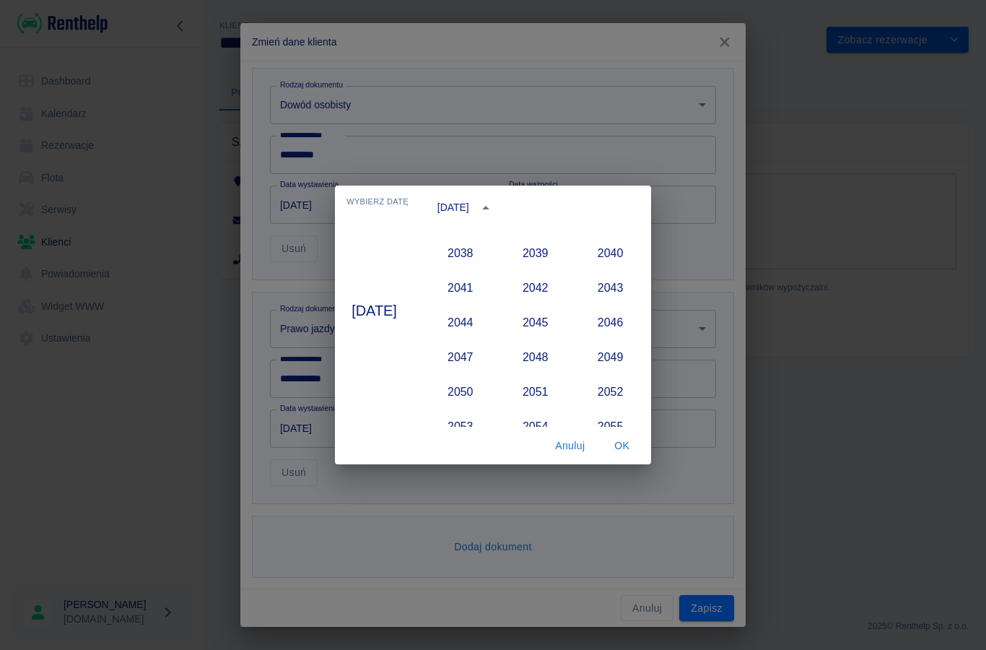
scroll to position [1588, 0]
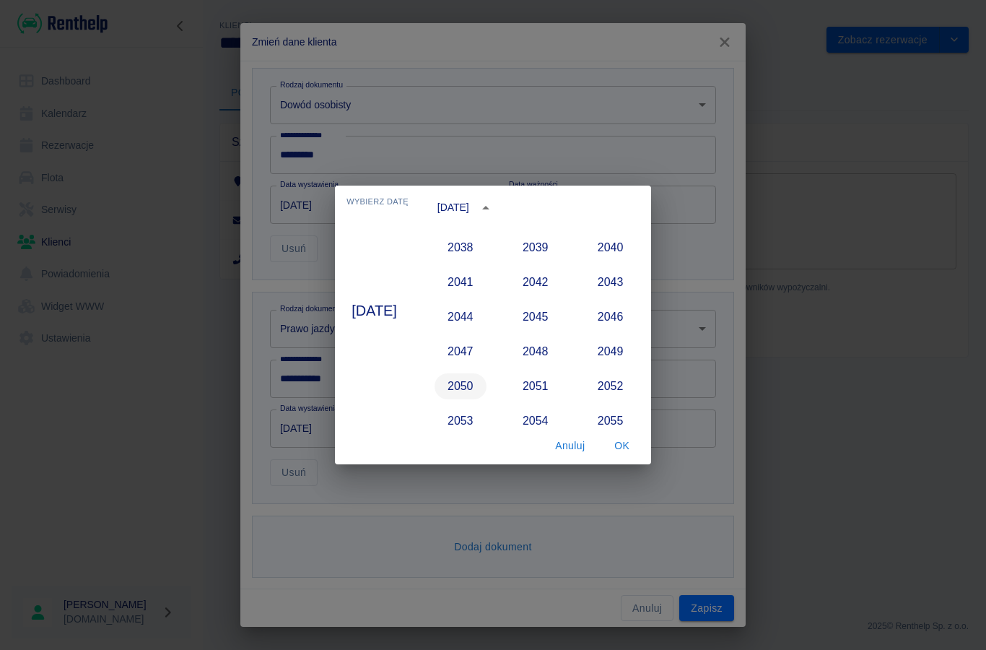
click at [460, 380] on button "2050" at bounding box center [460, 386] width 52 height 26
type input "[DATE]"
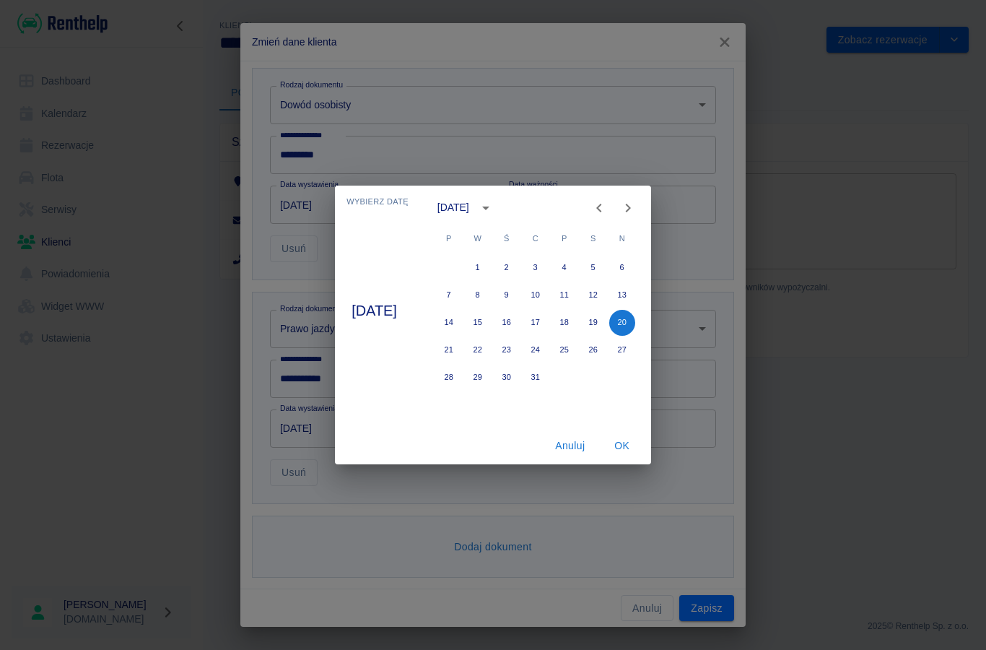
click at [621, 445] on button "OK" at bounding box center [622, 445] width 46 height 27
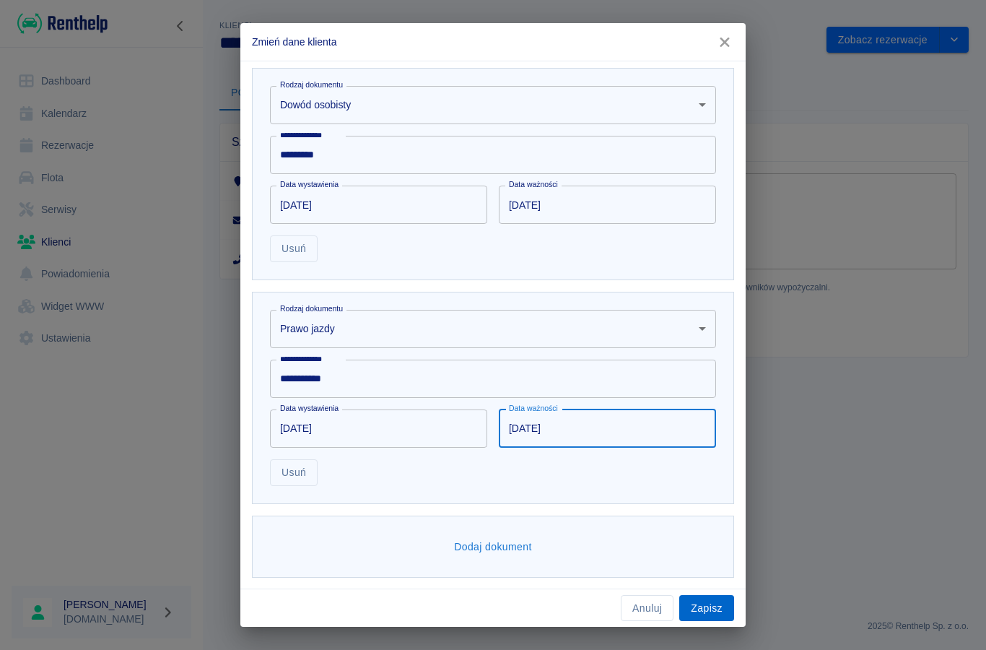
click at [704, 606] on button "Zapisz" at bounding box center [706, 608] width 55 height 27
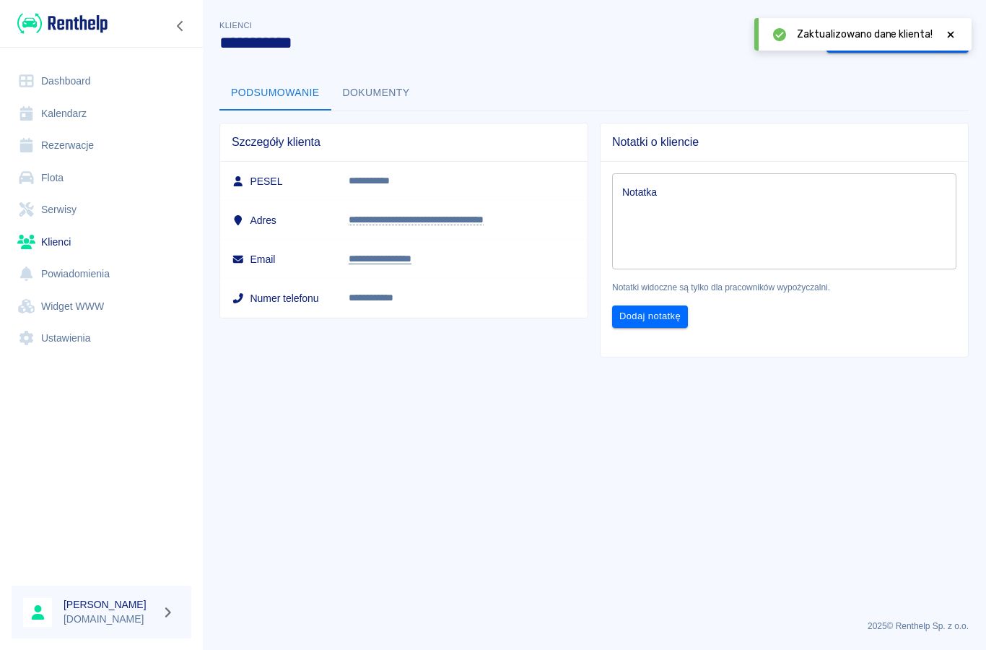
click at [71, 147] on link "Rezerwacje" at bounding box center [102, 145] width 180 height 32
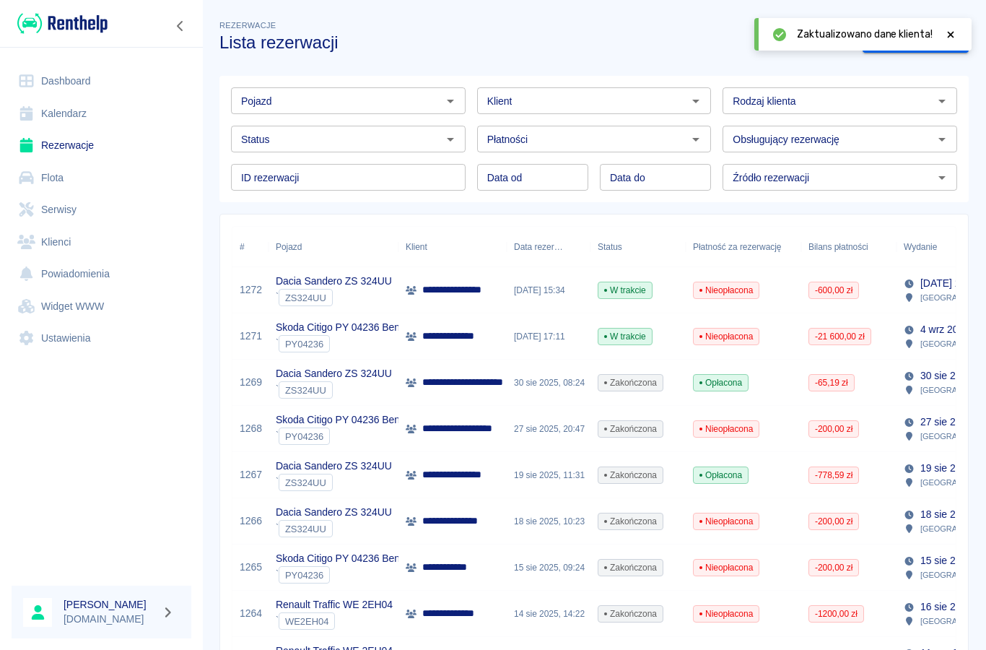
click at [383, 145] on input "Status" at bounding box center [336, 139] width 202 height 18
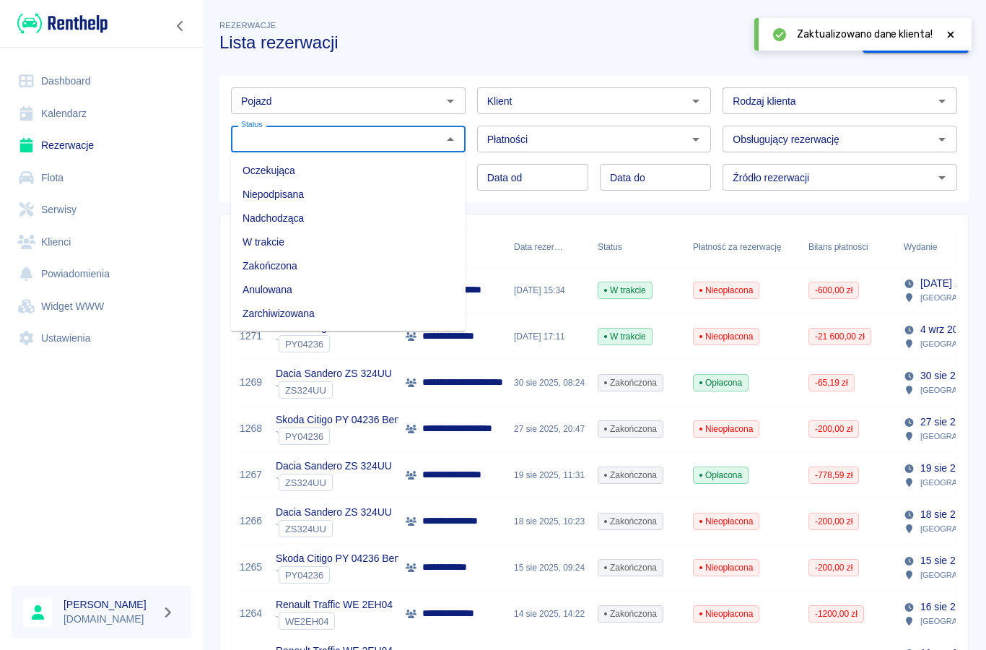
click at [255, 198] on li "Niepodpisana" at bounding box center [348, 195] width 235 height 24
type input "Niepodpisana"
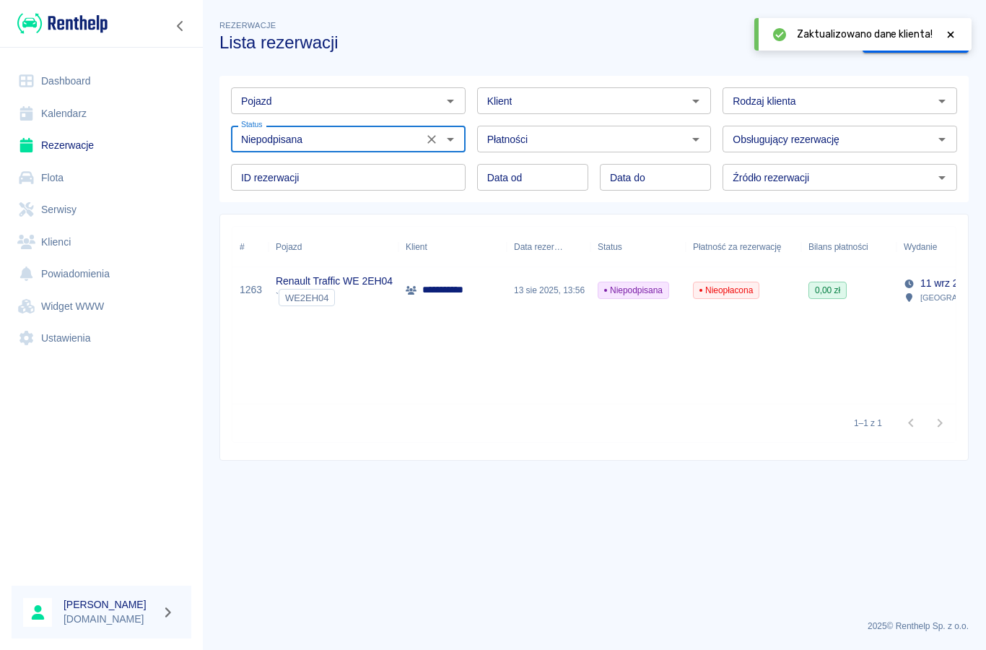
click at [517, 292] on div "13 sie 2025, 13:56" at bounding box center [549, 290] width 84 height 46
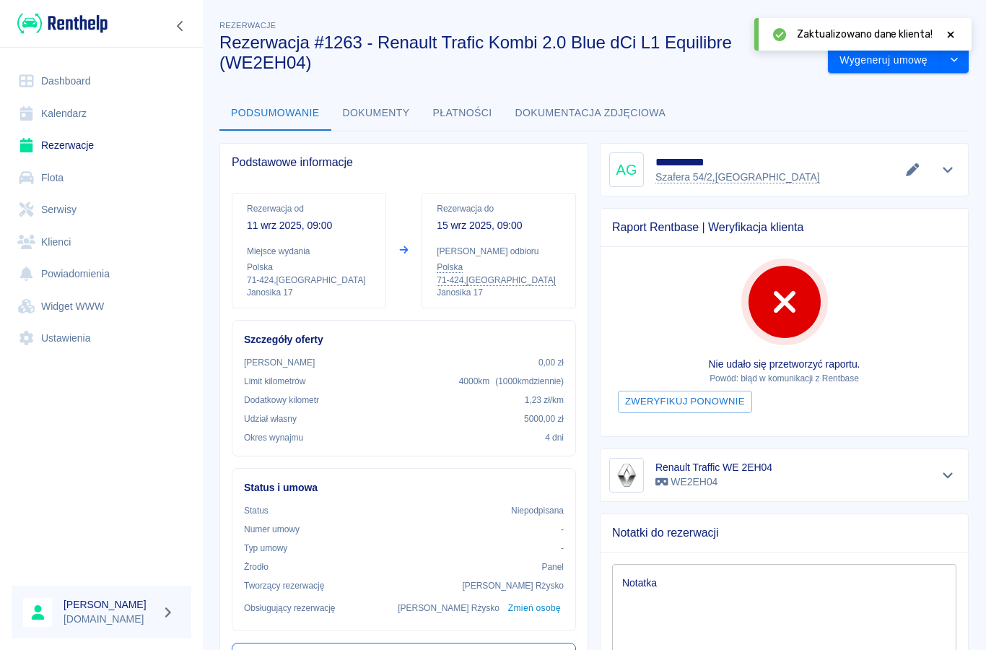
click at [950, 28] on div at bounding box center [950, 34] width 13 height 15
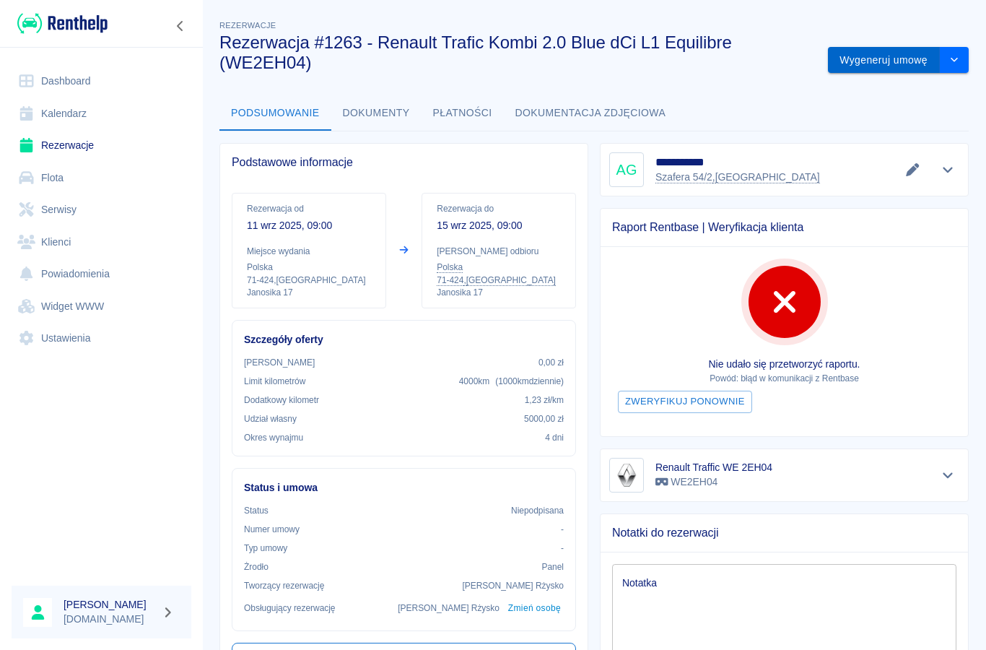
click at [881, 56] on button "Wygeneruj umowę" at bounding box center [884, 60] width 112 height 27
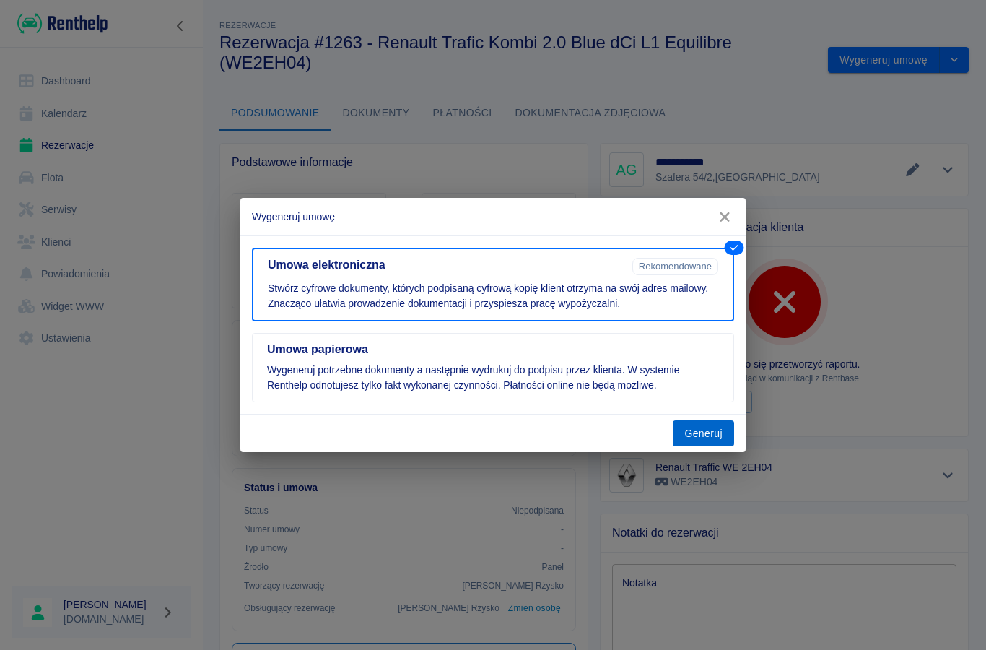
click at [698, 425] on button "Generuj" at bounding box center [703, 433] width 61 height 27
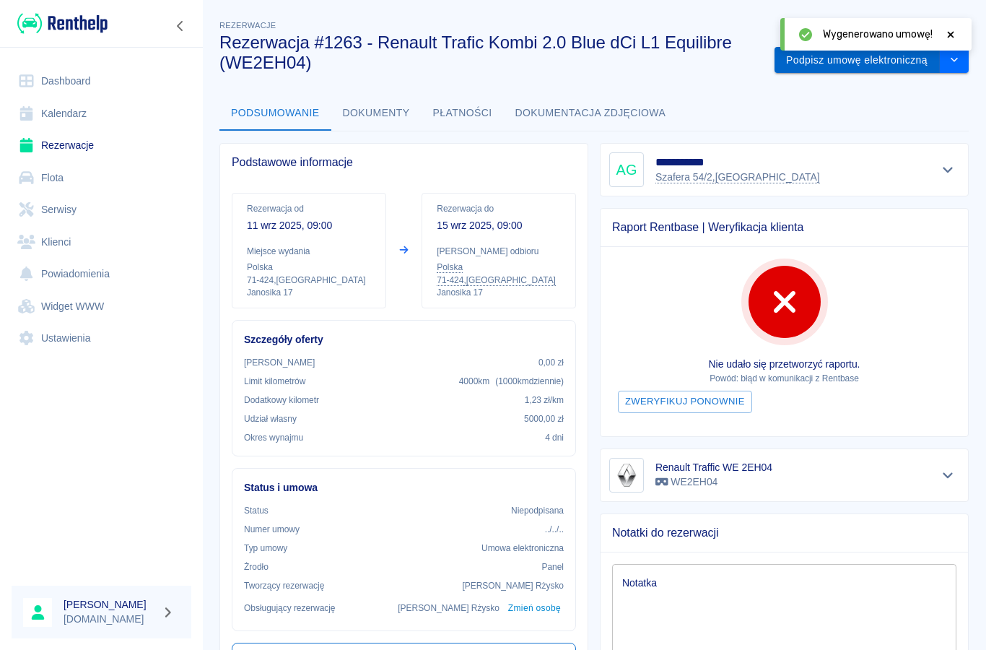
click at [814, 71] on button "Podpisz umowę elektroniczną" at bounding box center [856, 60] width 165 height 27
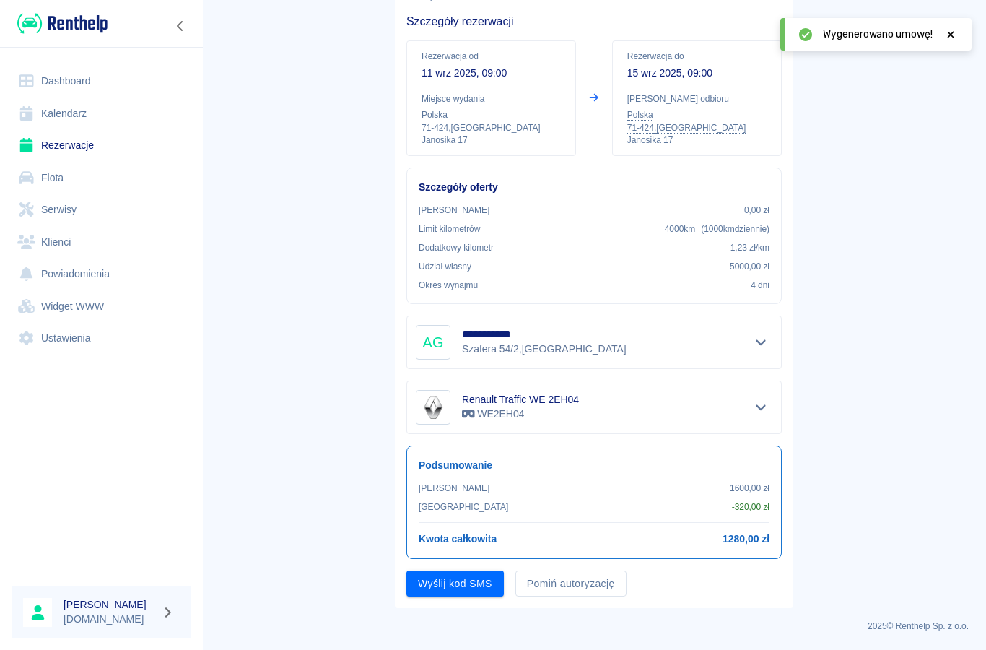
scroll to position [110, 0]
click at [554, 588] on button "Pomiń autoryzację" at bounding box center [570, 584] width 111 height 27
click at [481, 587] on button "Podpisz umowę" at bounding box center [455, 584] width 98 height 27
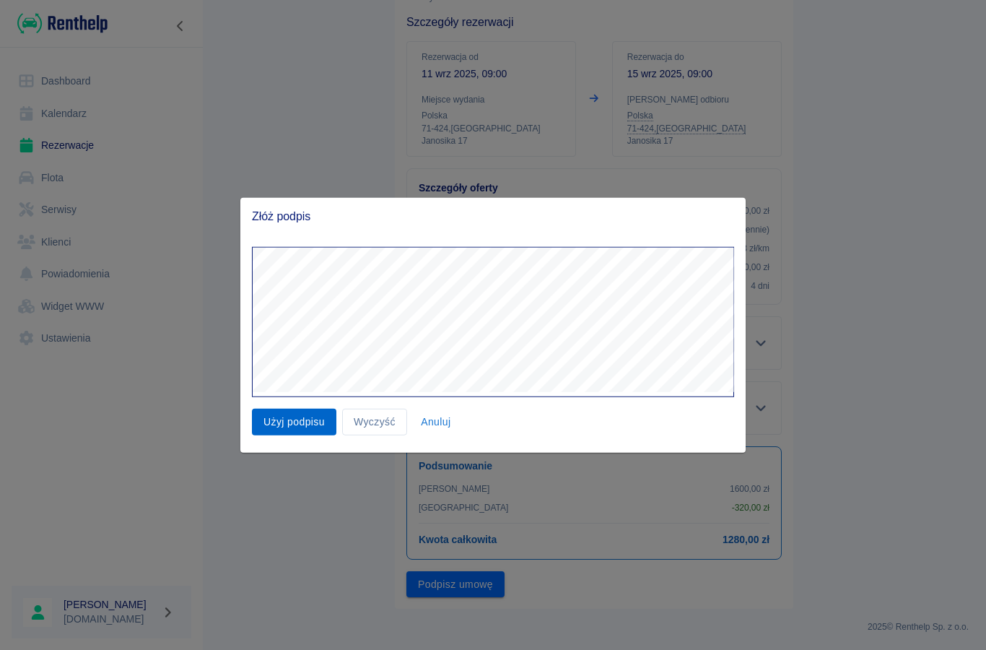
click at [276, 424] on button "Użyj podpisu" at bounding box center [294, 422] width 84 height 27
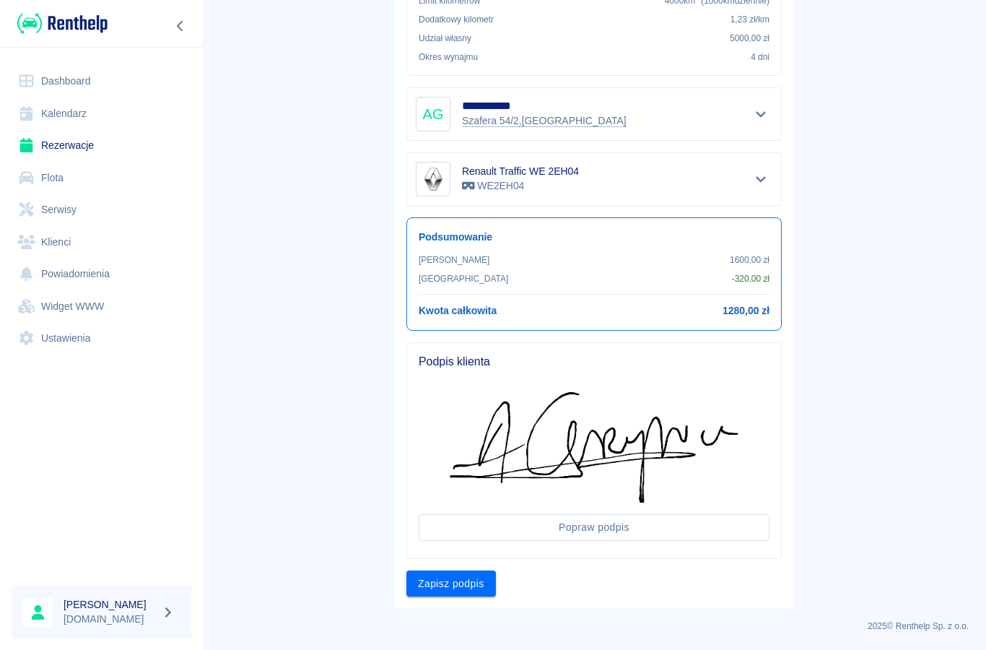
scroll to position [338, 0]
click at [435, 584] on button "Zapisz podpis" at bounding box center [450, 584] width 89 height 27
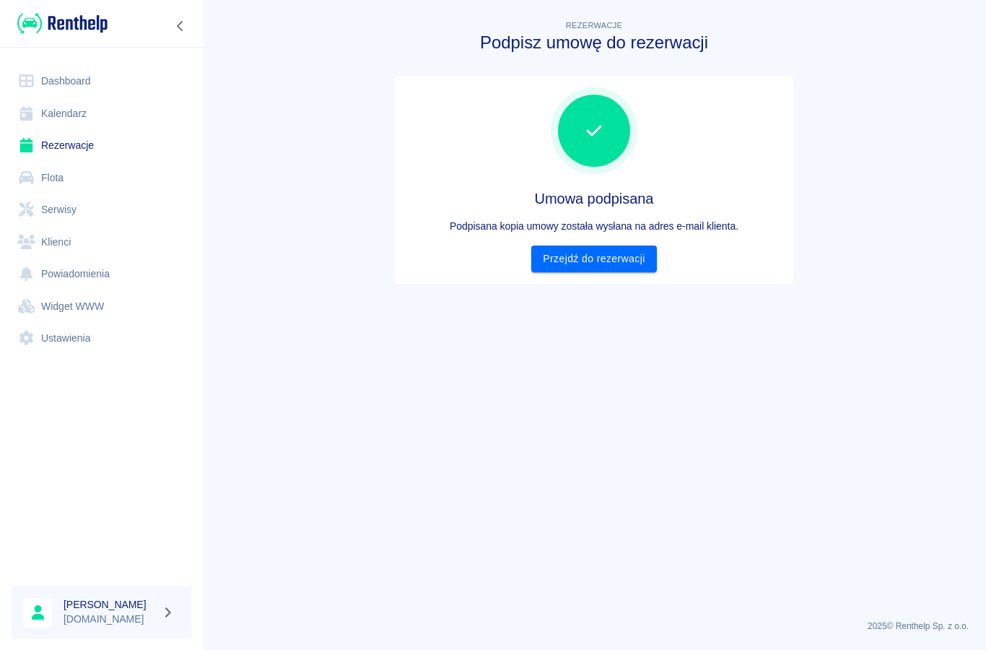
scroll to position [0, 0]
click at [604, 264] on link "Przejdź do rezerwacji" at bounding box center [593, 258] width 125 height 27
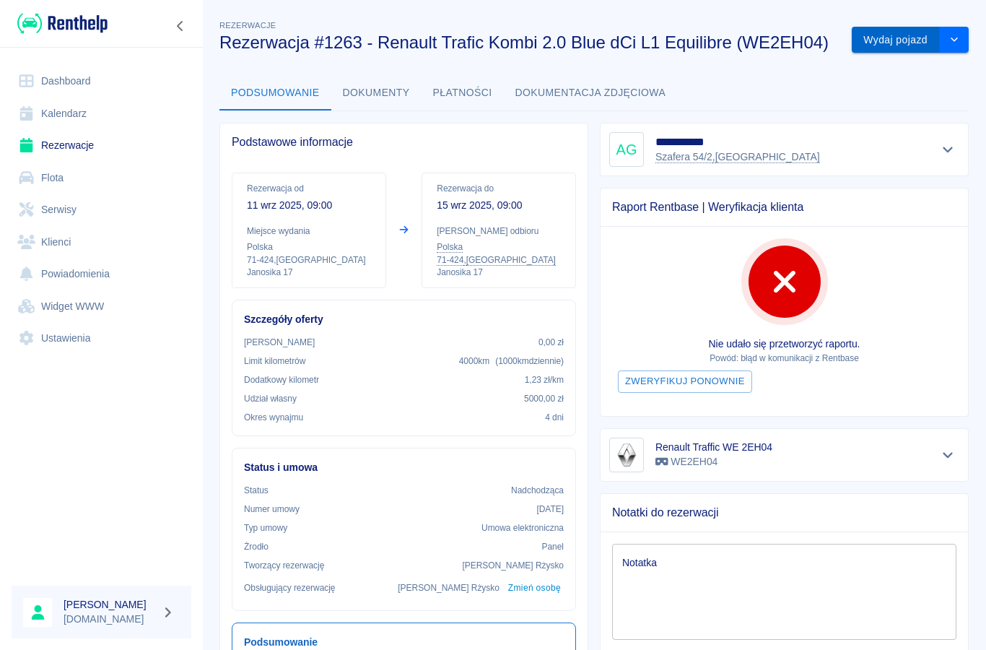
click at [883, 51] on button "Wydaj pojazd" at bounding box center [896, 40] width 88 height 27
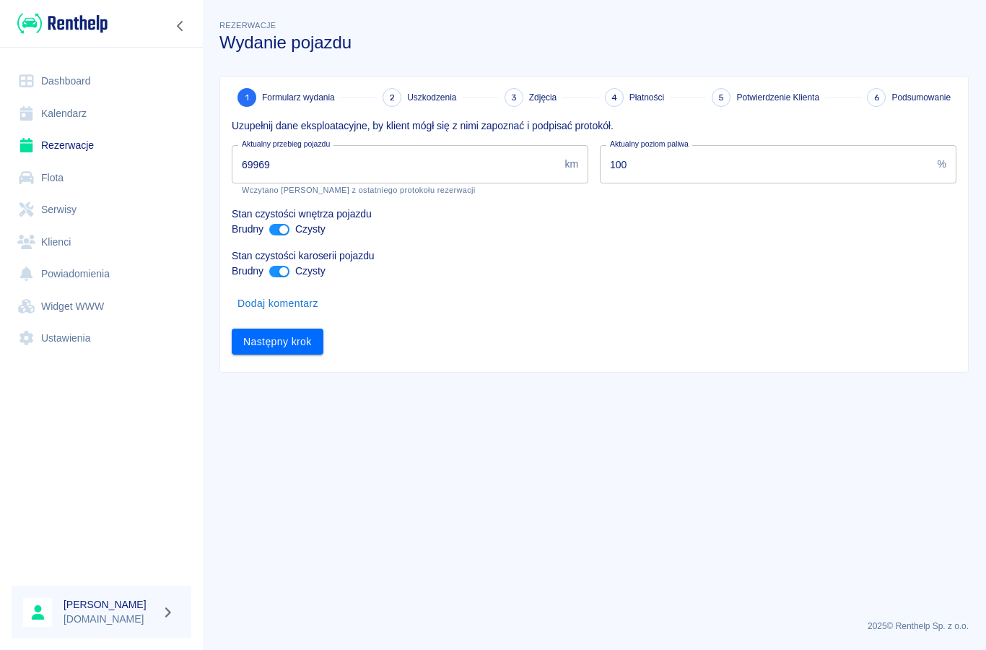
click at [264, 171] on input "69969" at bounding box center [395, 164] width 327 height 38
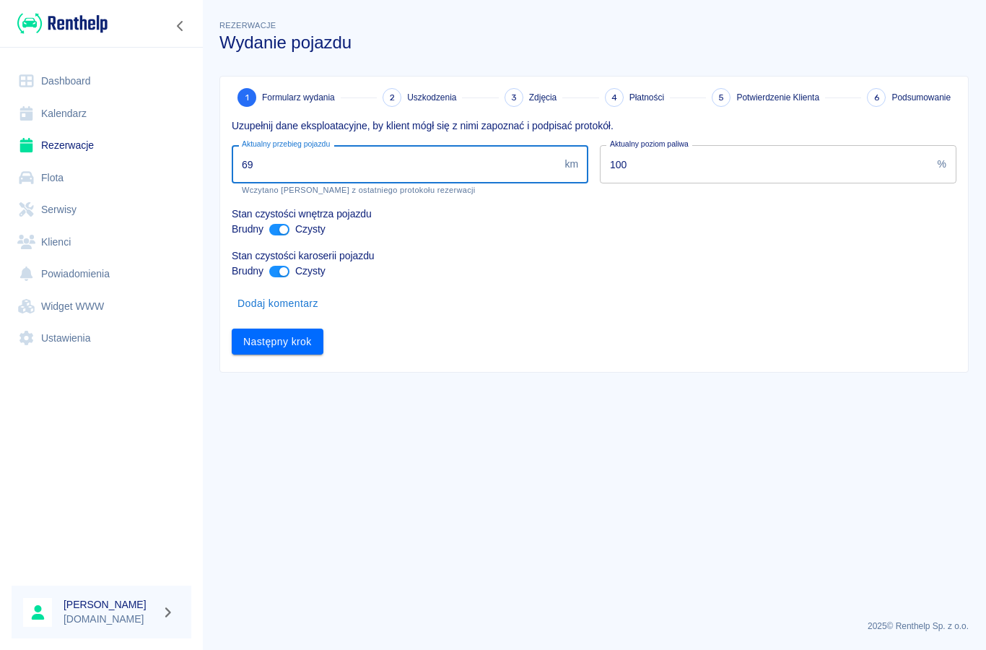
type input "6"
type input "70557"
click at [263, 349] on button "Następny krok" at bounding box center [278, 341] width 92 height 27
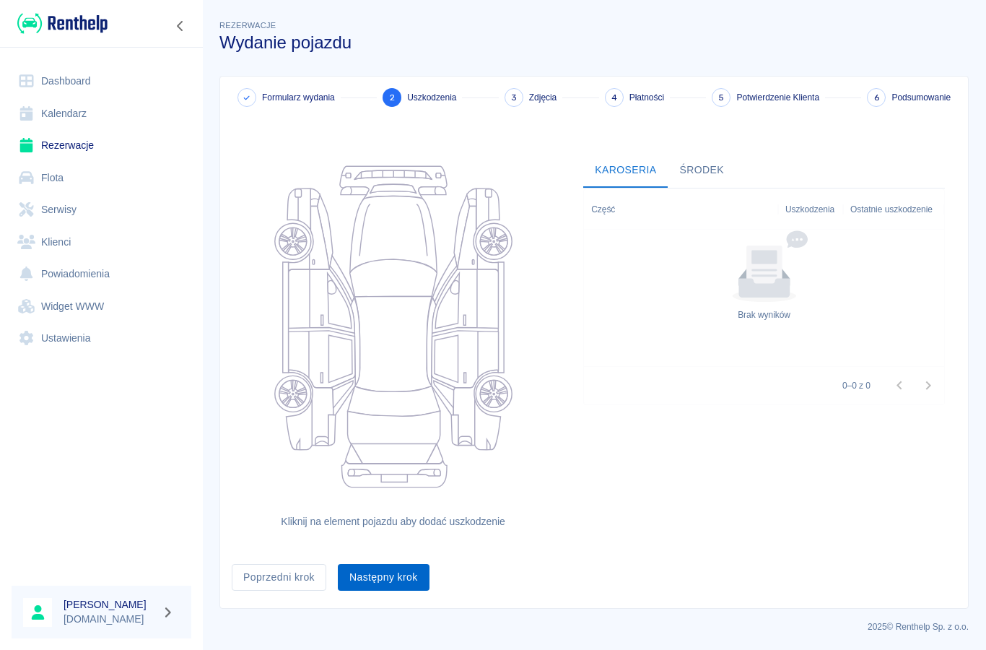
click at [390, 576] on button "Następny krok" at bounding box center [384, 577] width 92 height 27
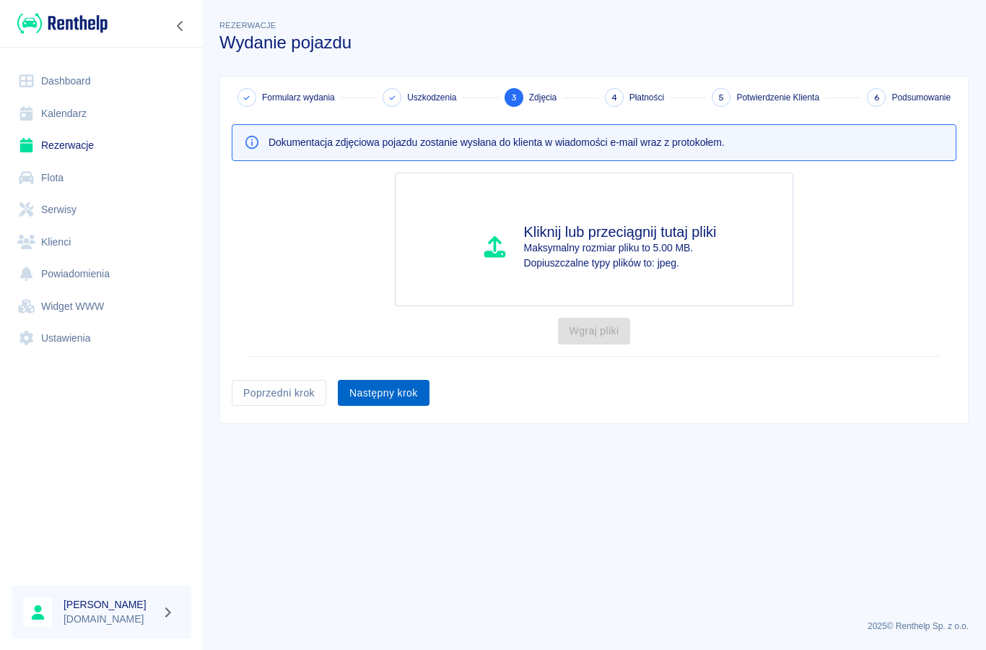
click at [387, 403] on button "Następny krok" at bounding box center [384, 393] width 92 height 27
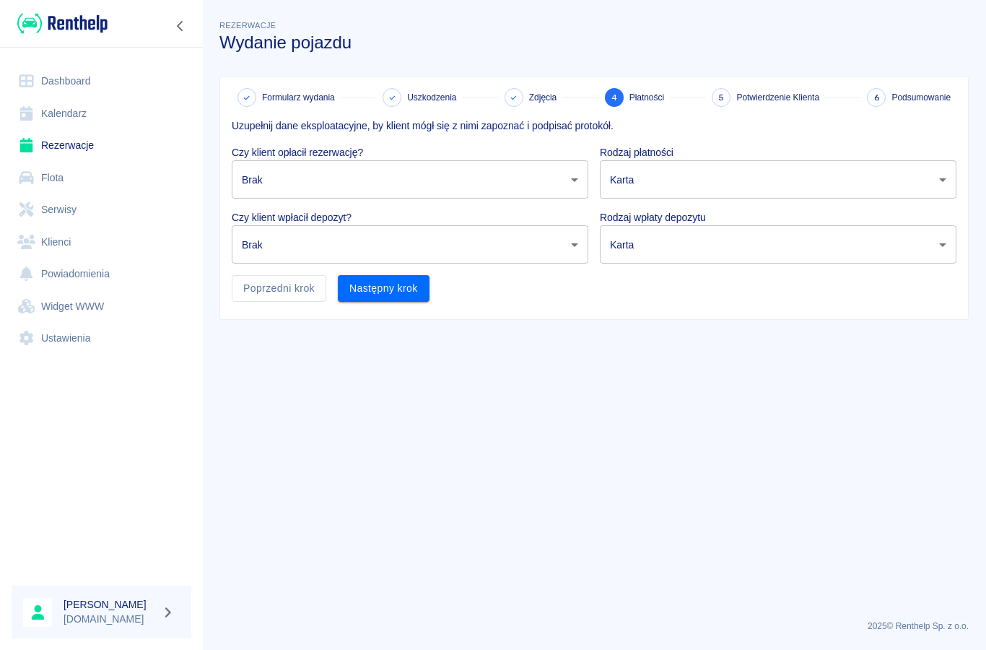
click at [268, 185] on body "Używamy plików Cookies, by zapewnić Ci najlepsze możliwe doświadczenie. Aby dow…" at bounding box center [493, 325] width 986 height 650
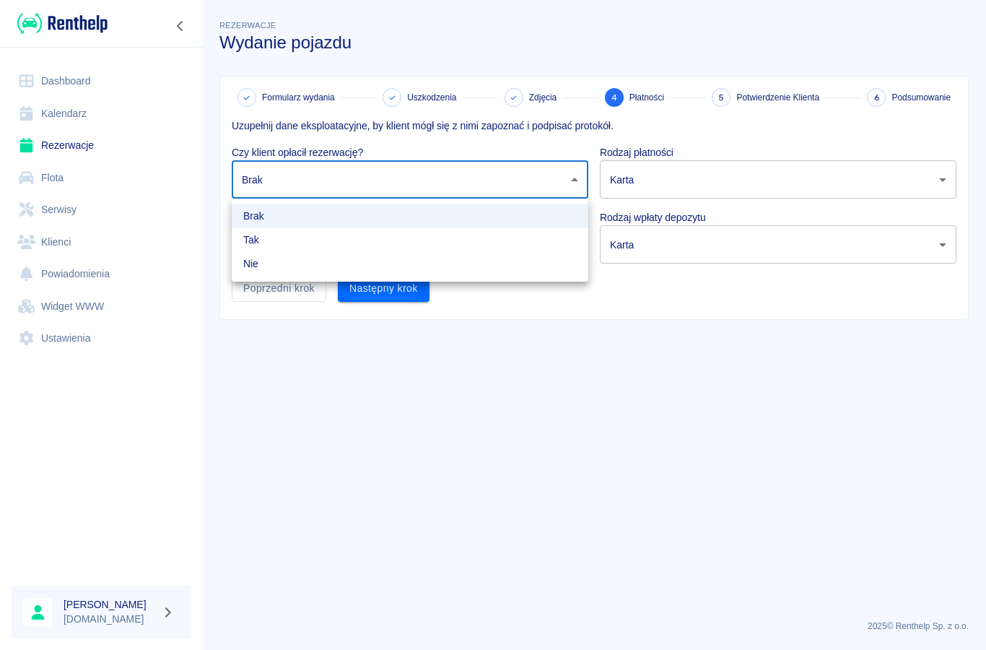
click at [240, 246] on li "Tak" at bounding box center [410, 240] width 357 height 24
type input "true"
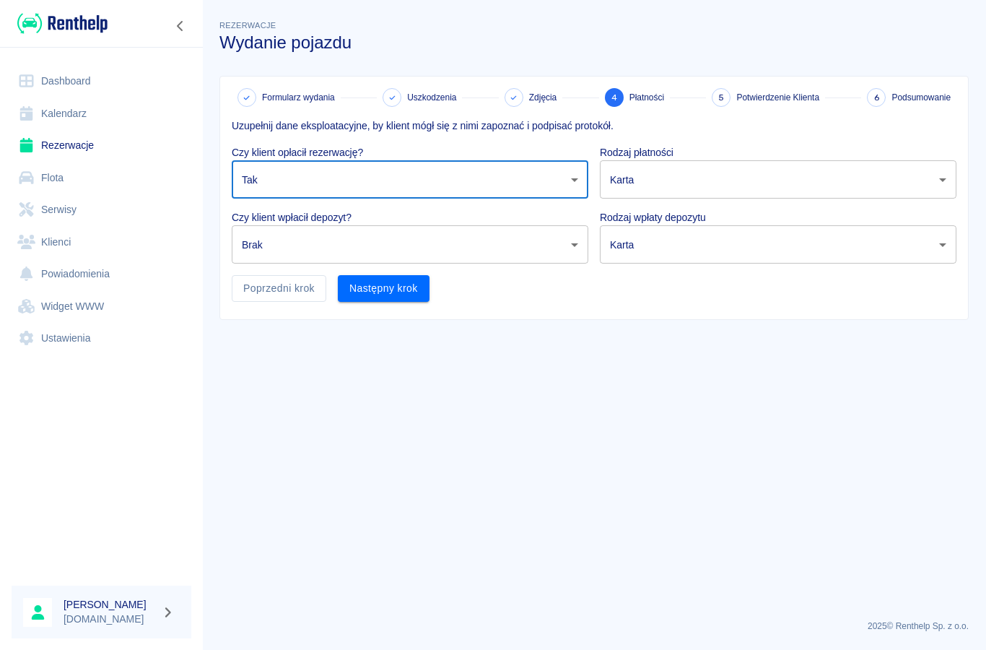
click at [255, 253] on body "Używamy plików Cookies, by zapewnić Ci najlepsze możliwe doświadczenie. Aby dow…" at bounding box center [493, 325] width 986 height 650
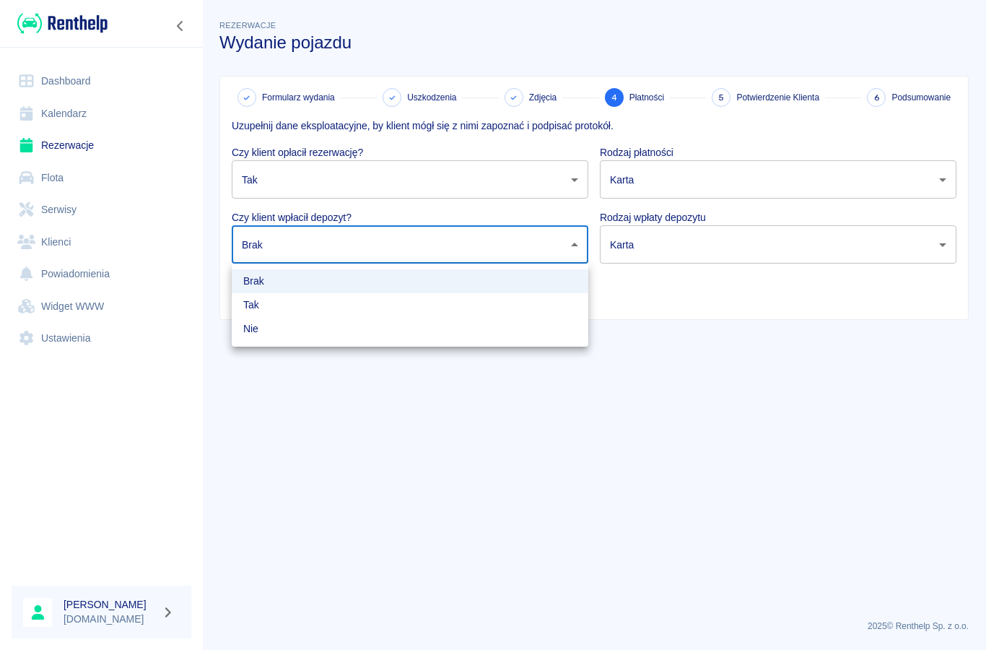
click at [245, 327] on li "Nie" at bounding box center [410, 329] width 357 height 24
type input "false"
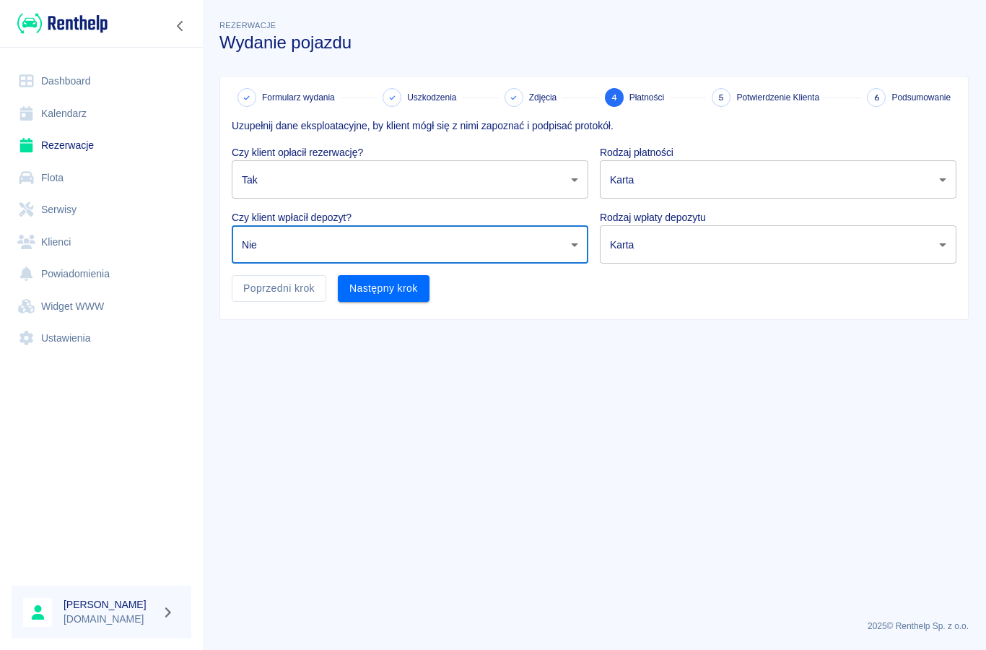
click at [639, 190] on body "Używamy plików Cookies, by zapewnić Ci najlepsze możliwe doświadczenie. Aby dow…" at bounding box center [493, 325] width 986 height 650
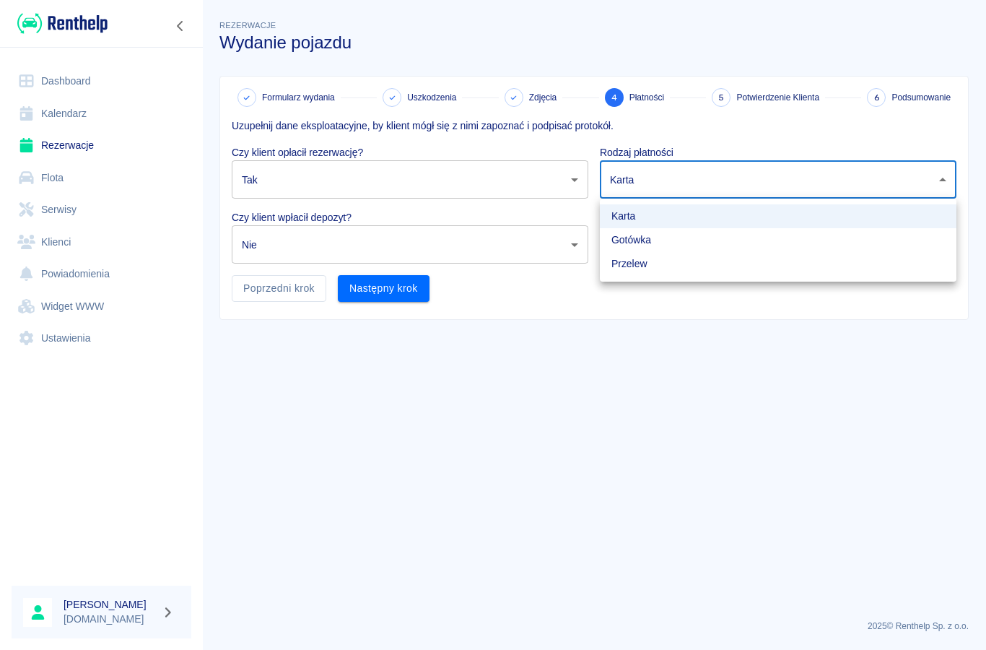
click at [616, 239] on li "Gotówka" at bounding box center [778, 240] width 357 height 24
type input "cash"
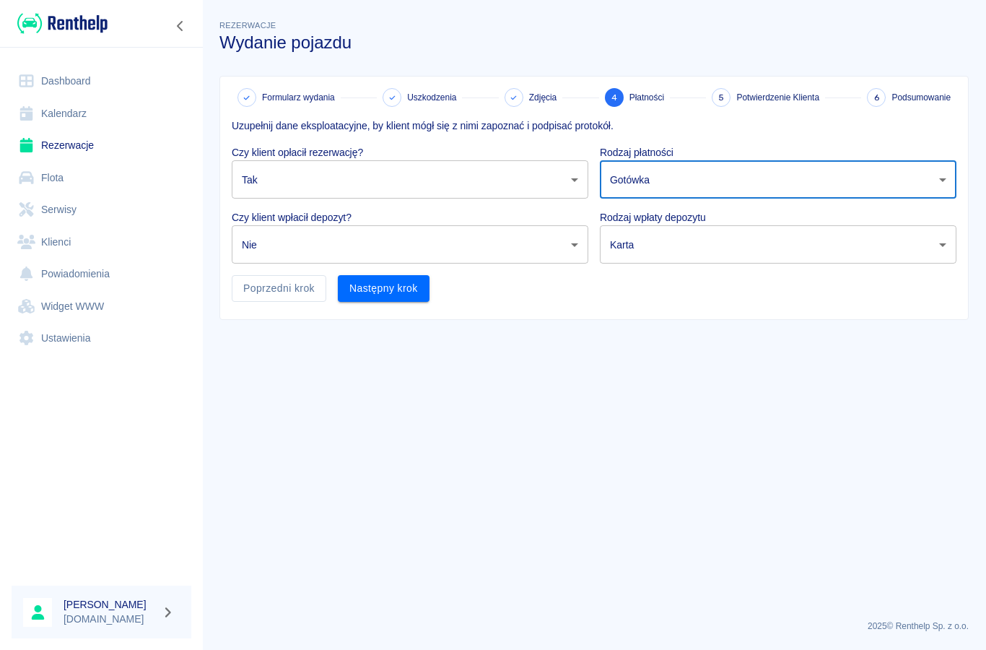
click at [634, 250] on body "Używamy plików Cookies, by zapewnić Ci najlepsze możliwe doświadczenie. Aby dow…" at bounding box center [493, 325] width 986 height 650
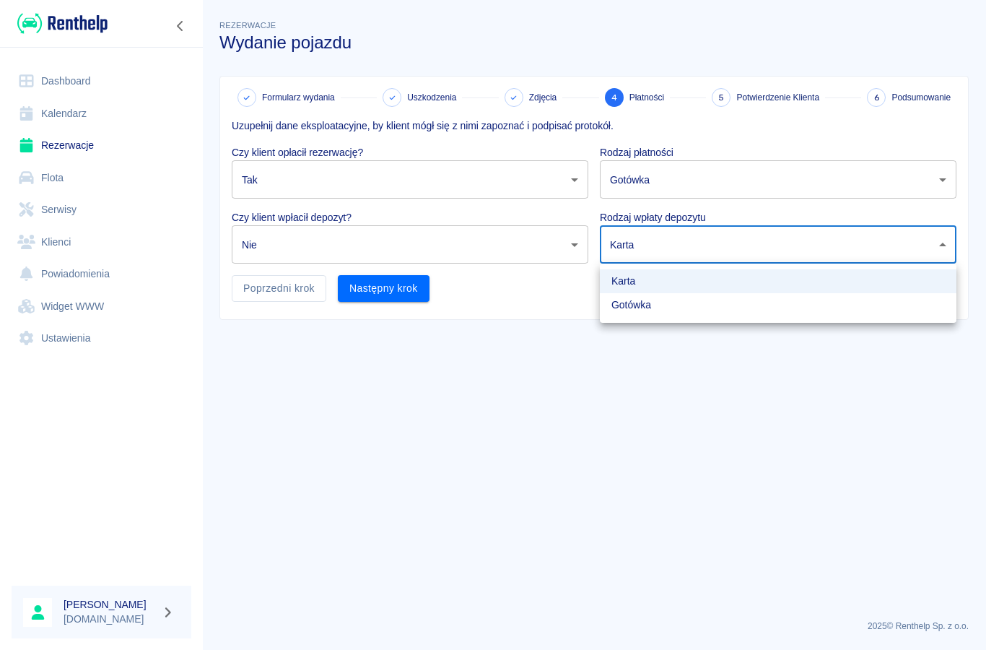
click at [617, 305] on li "Gotówka" at bounding box center [778, 305] width 357 height 24
type input "cash"
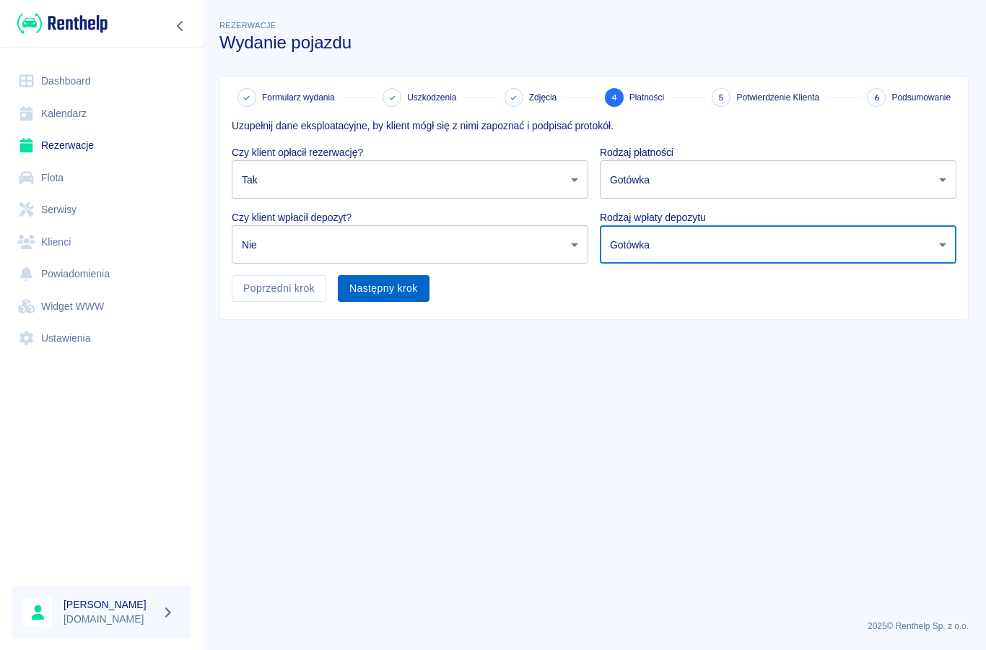
click at [380, 300] on button "Następny krok" at bounding box center [384, 288] width 92 height 27
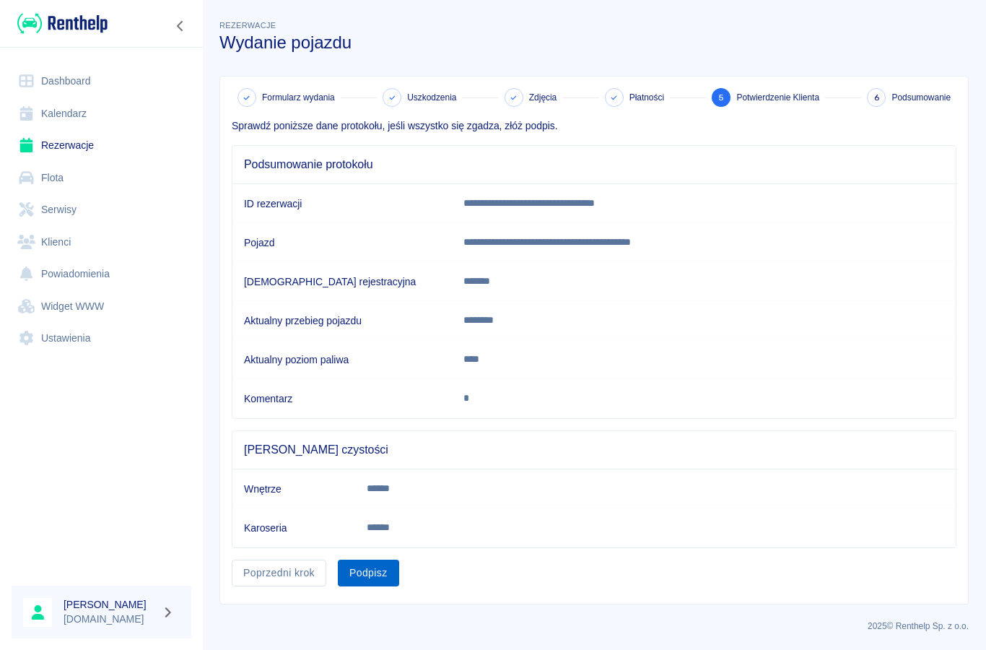
click at [362, 567] on button "Podpisz" at bounding box center [368, 572] width 61 height 27
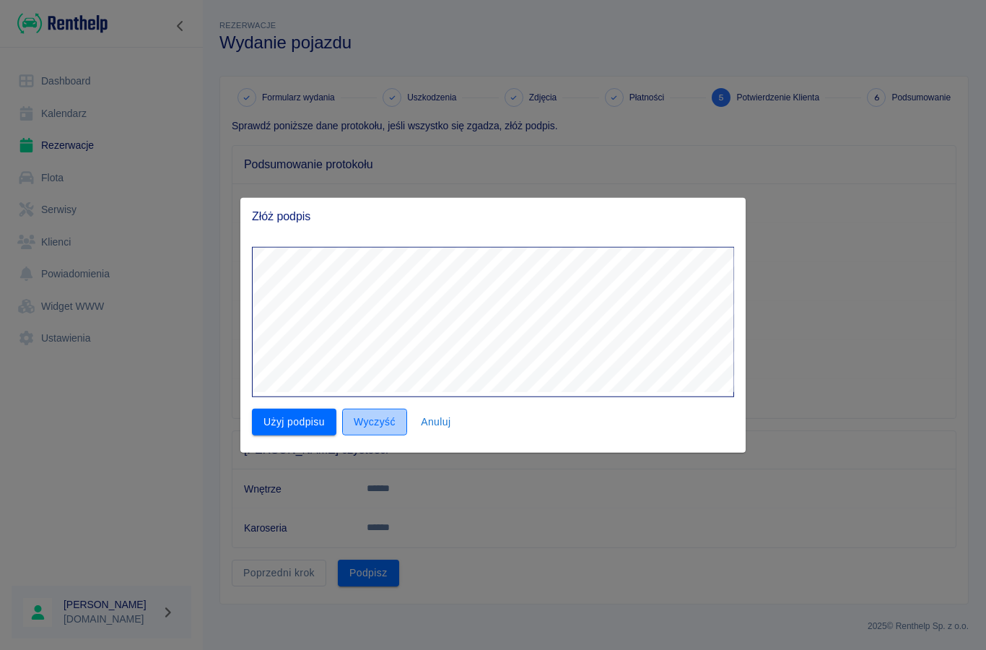
click at [377, 418] on button "Wyczyść" at bounding box center [374, 422] width 65 height 27
click at [297, 421] on button "Użyj podpisu" at bounding box center [294, 422] width 84 height 27
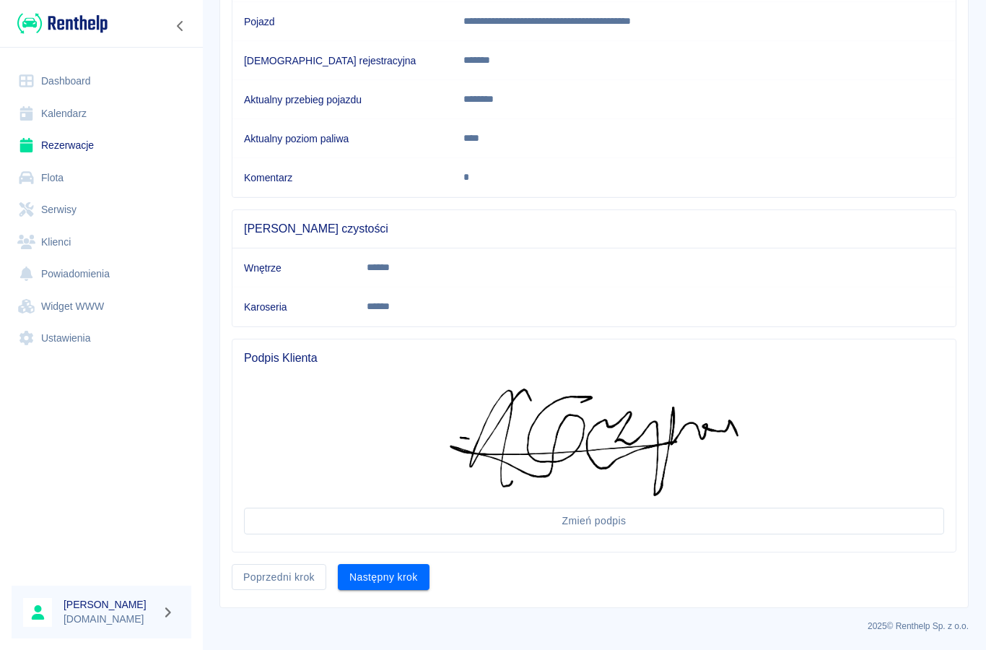
scroll to position [220, 0]
click at [381, 575] on button "Następny krok" at bounding box center [384, 577] width 92 height 27
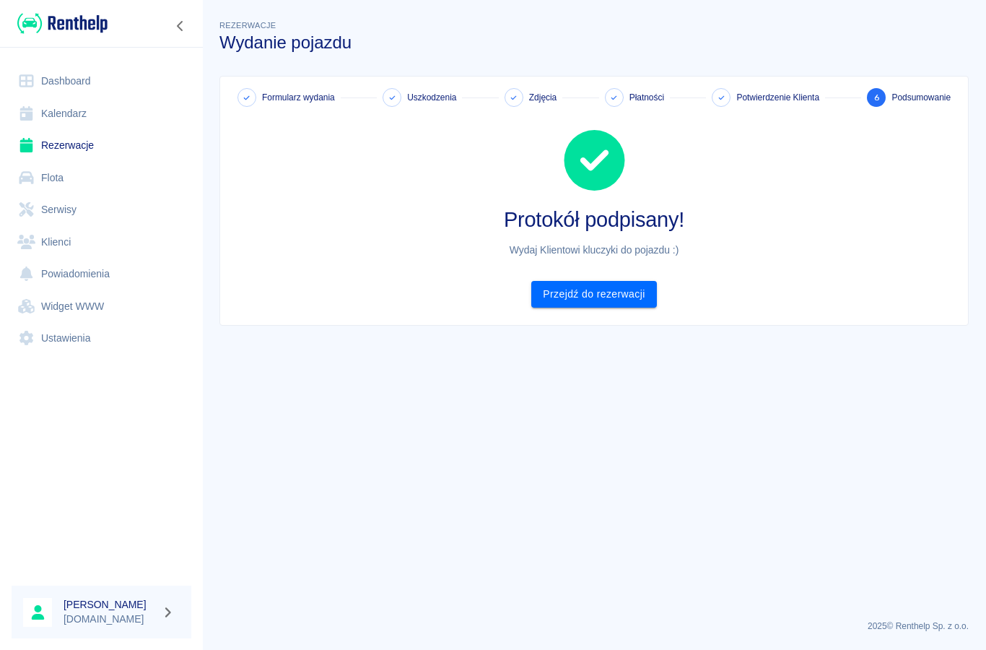
scroll to position [0, 0]
